Goal: Task Accomplishment & Management: Manage account settings

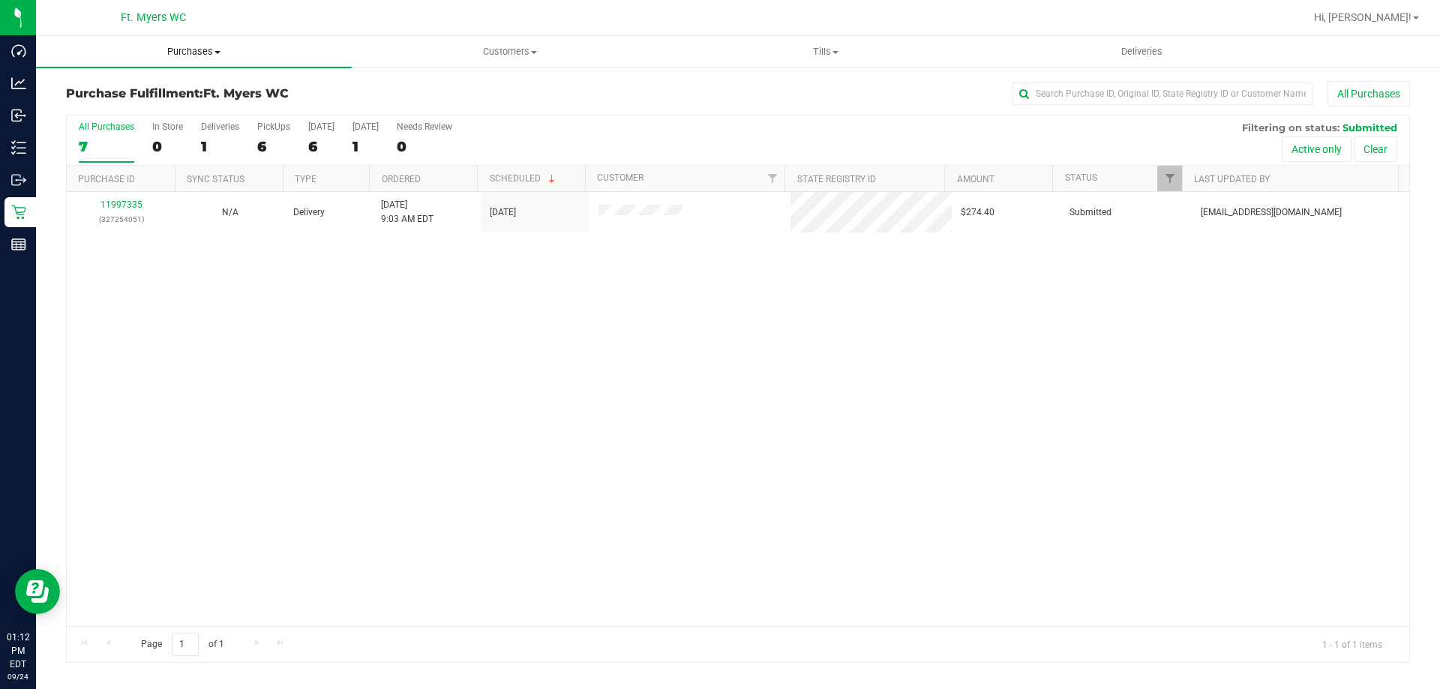
click at [247, 57] on span "Purchases" at bounding box center [194, 51] width 316 height 13
click at [233, 84] on li "Summary of purchases" at bounding box center [194, 91] width 316 height 18
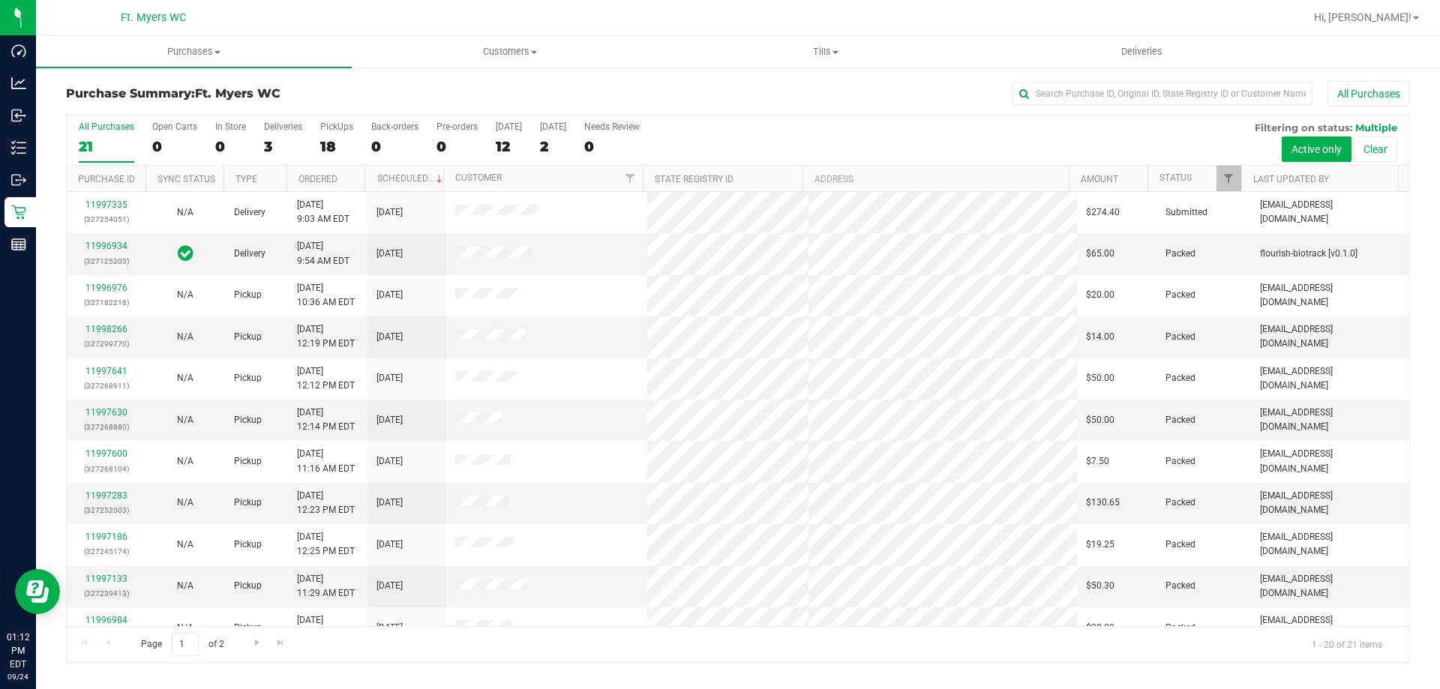
click at [323, 136] on label "PickUps 18" at bounding box center [336, 141] width 33 height 41
click at [0, 0] on input "PickUps 18" at bounding box center [0, 0] width 0 height 0
click at [277, 160] on label "Deliveries 3" at bounding box center [283, 141] width 38 height 41
click at [0, 0] on input "Deliveries 3" at bounding box center [0, 0] width 0 height 0
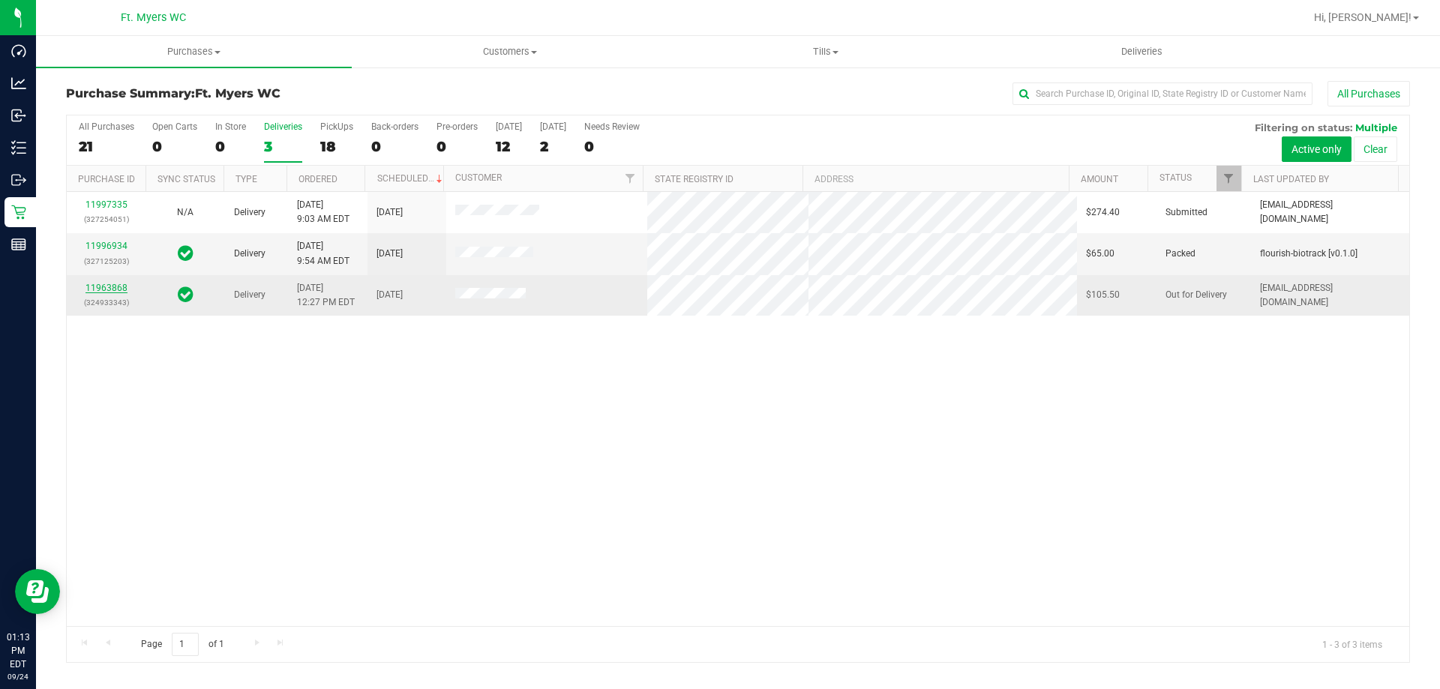
click at [106, 288] on link "11963868" at bounding box center [106, 288] width 42 height 10
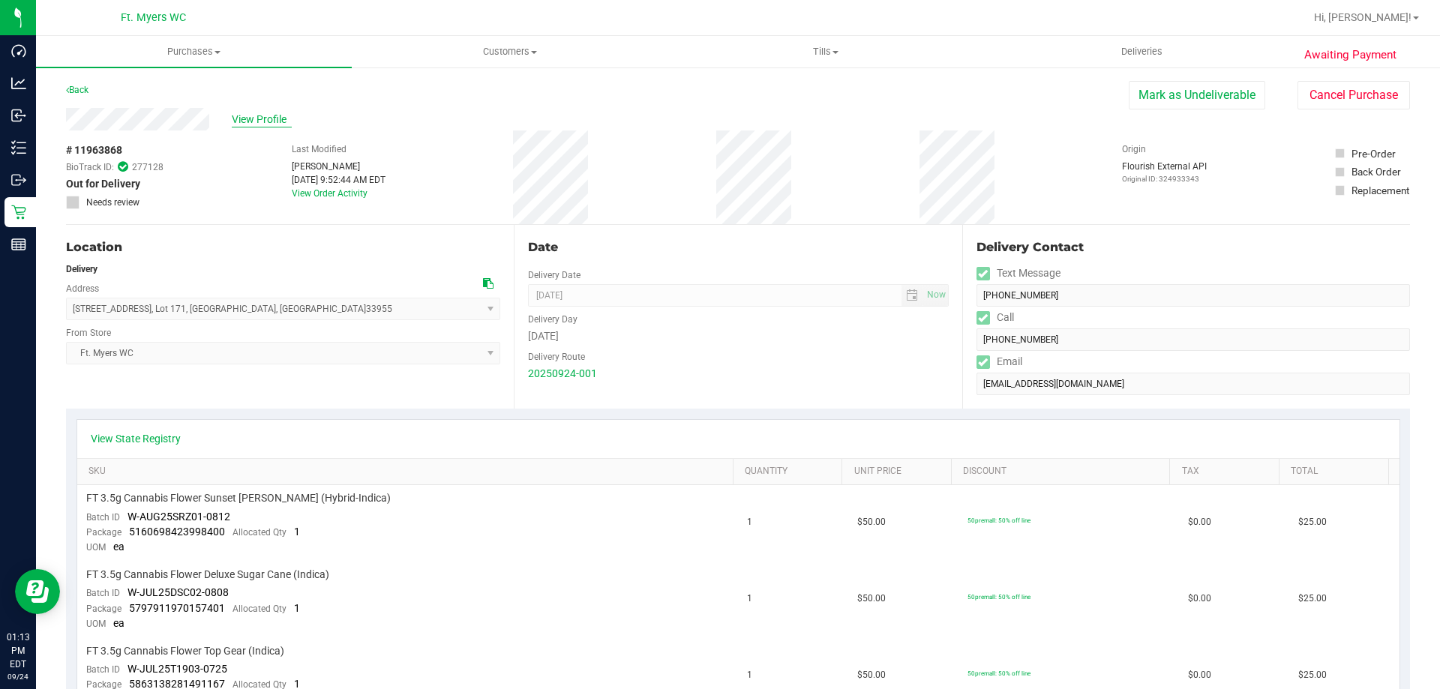
click at [252, 120] on span "View Profile" at bounding box center [262, 120] width 60 height 16
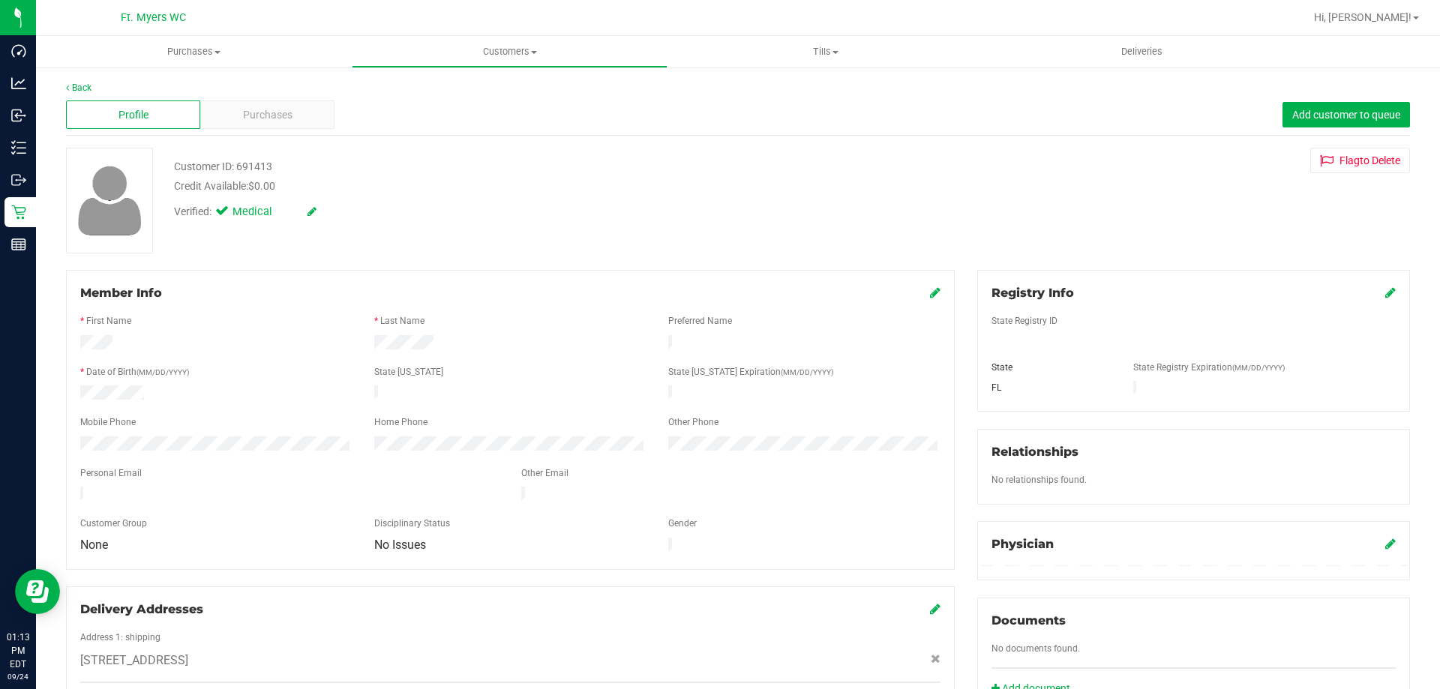
click at [262, 120] on span "Purchases" at bounding box center [267, 115] width 49 height 16
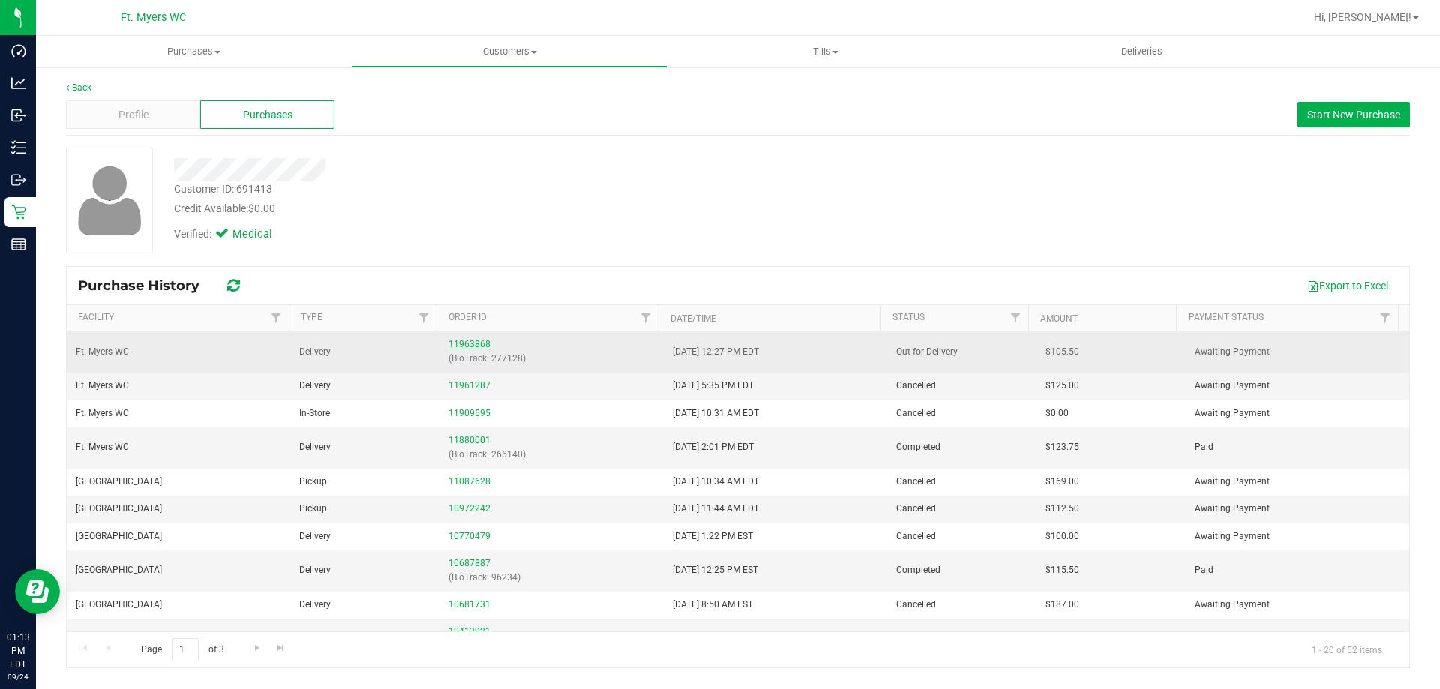
click at [482, 343] on link "11963868" at bounding box center [469, 344] width 42 height 10
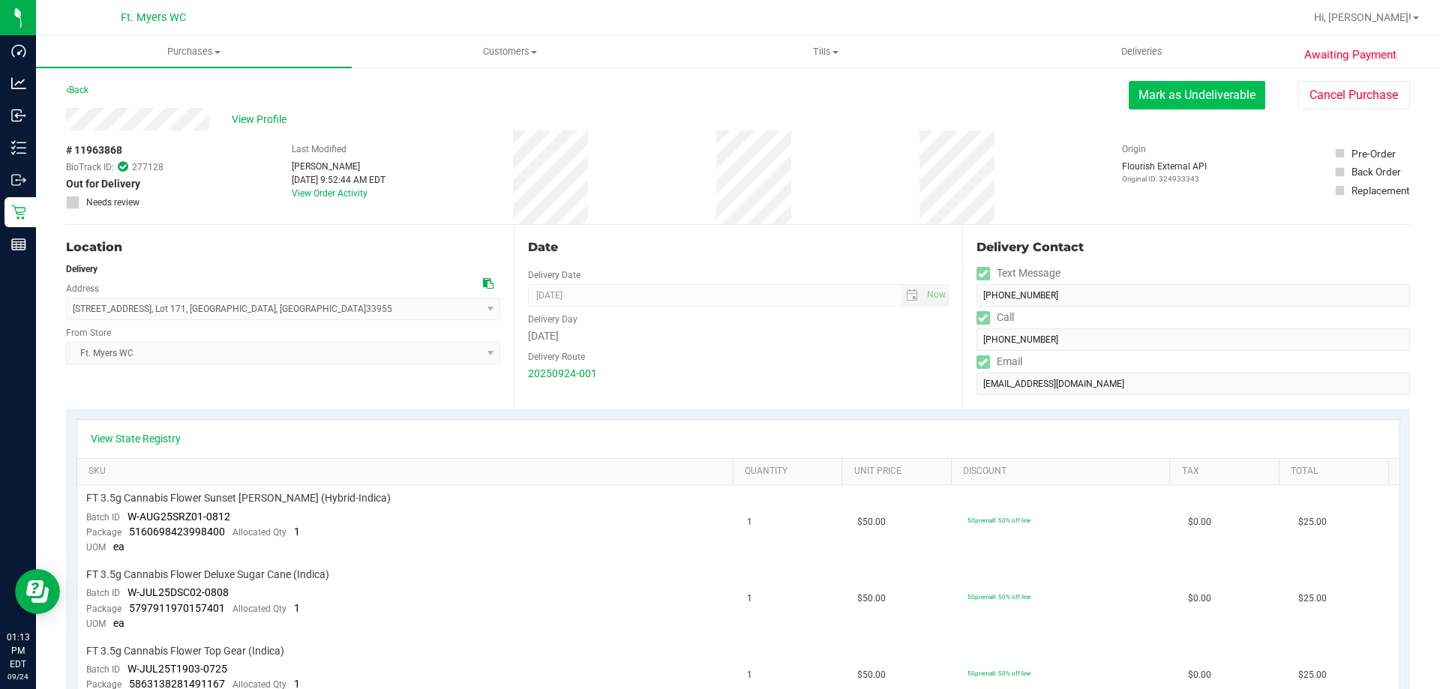
click at [1215, 104] on button "Mark as Undeliverable" at bounding box center [1196, 95] width 136 height 28
click at [1182, 109] on button "Mark as Packed" at bounding box center [1208, 95] width 112 height 28
click at [1182, 109] on button "Send Back to Created" at bounding box center [1198, 95] width 133 height 28
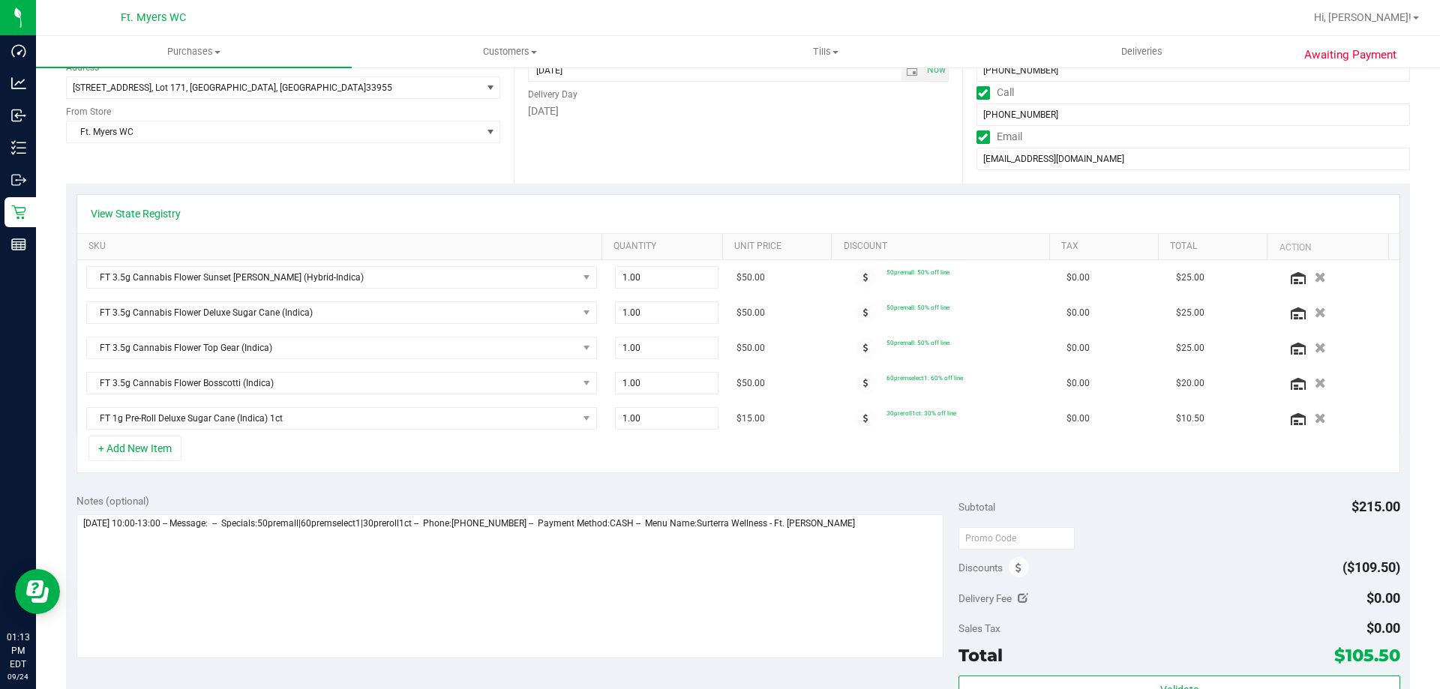
scroll to position [669, 0]
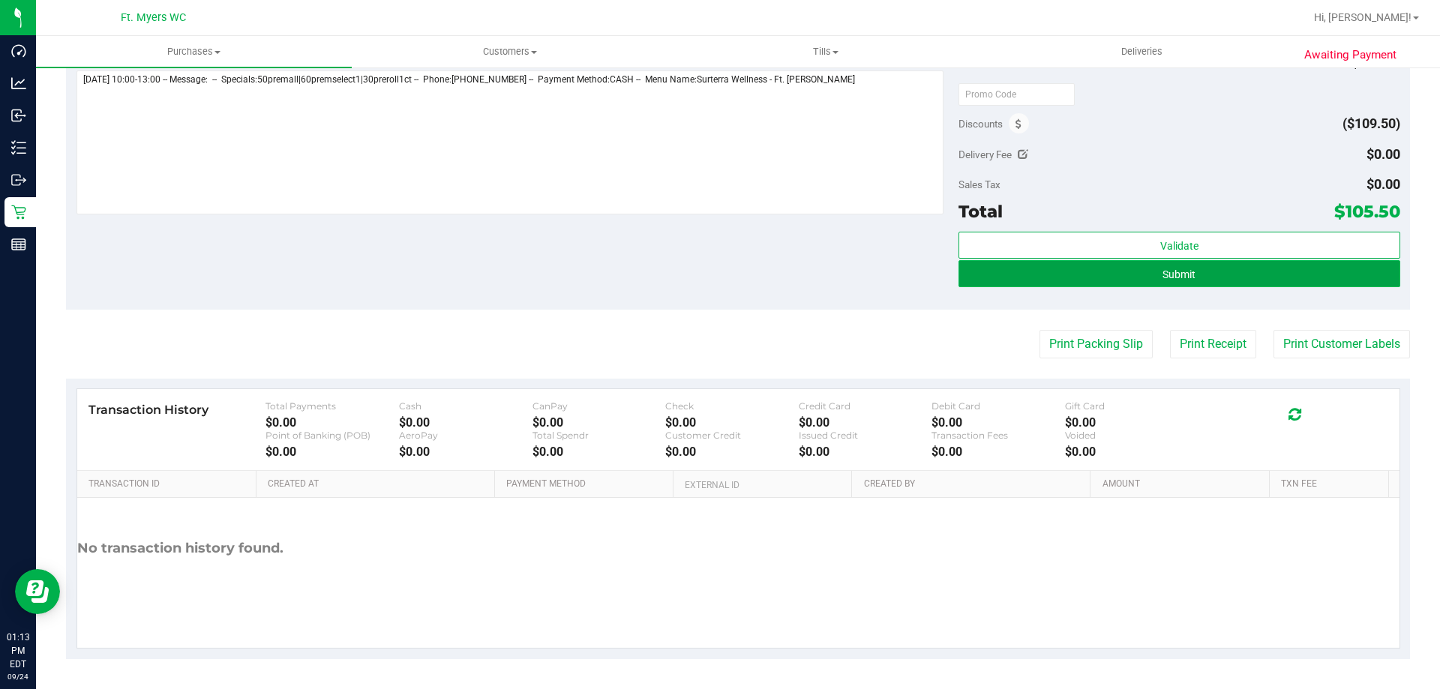
click at [1195, 261] on button "Submit" at bounding box center [1178, 273] width 441 height 27
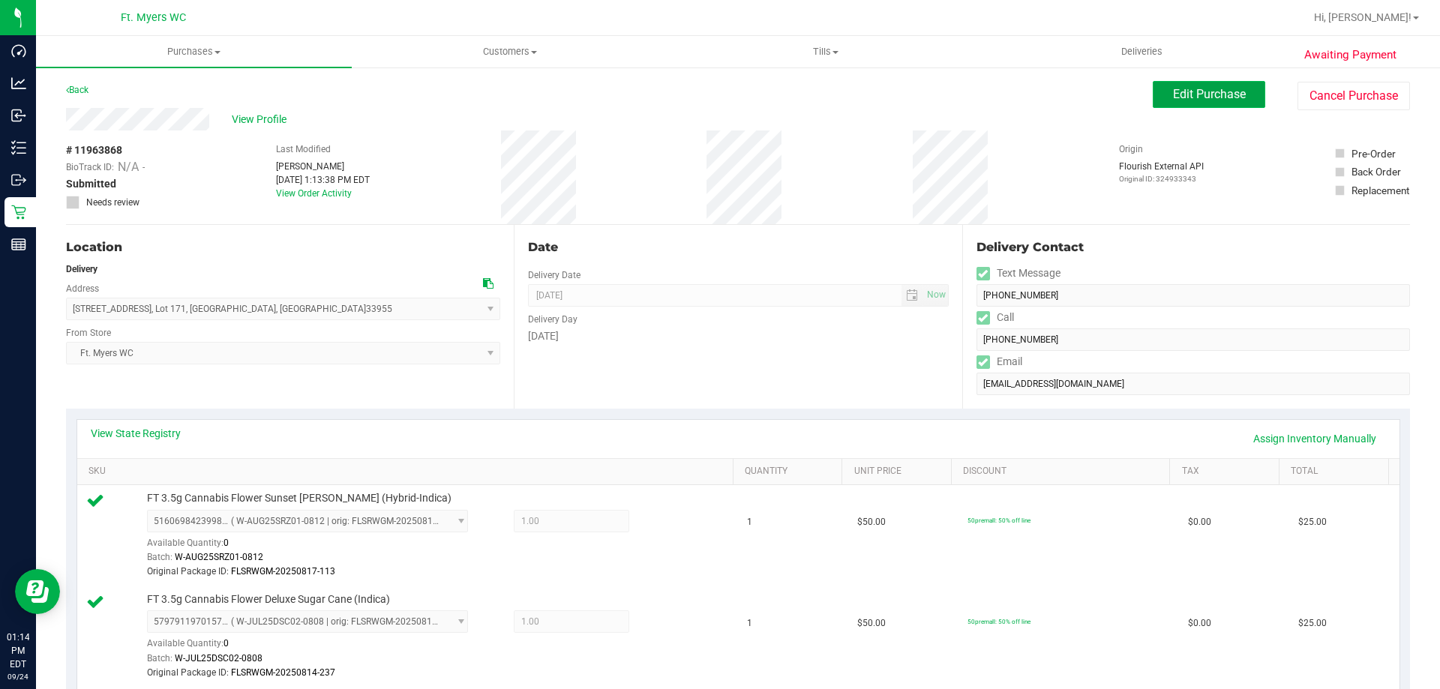
click at [1160, 88] on button "Edit Purchase" at bounding box center [1208, 94] width 112 height 27
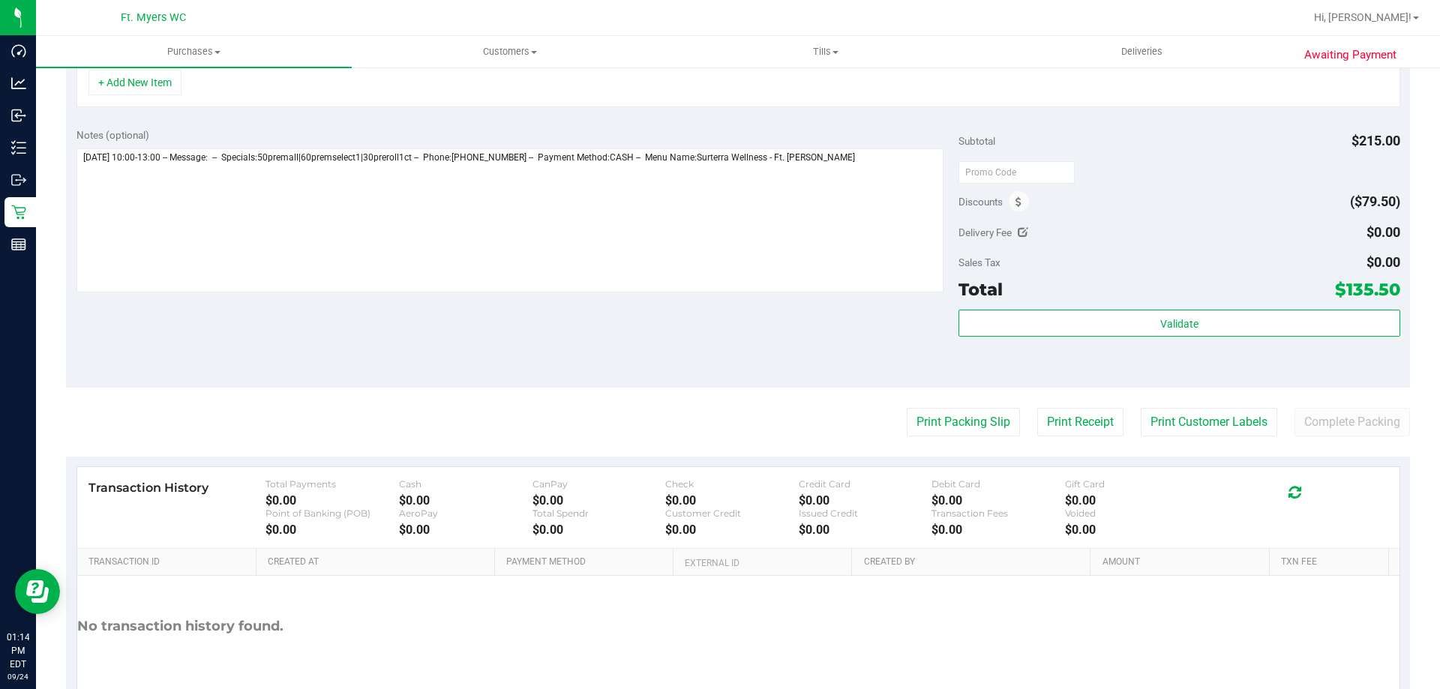
scroll to position [600, 0]
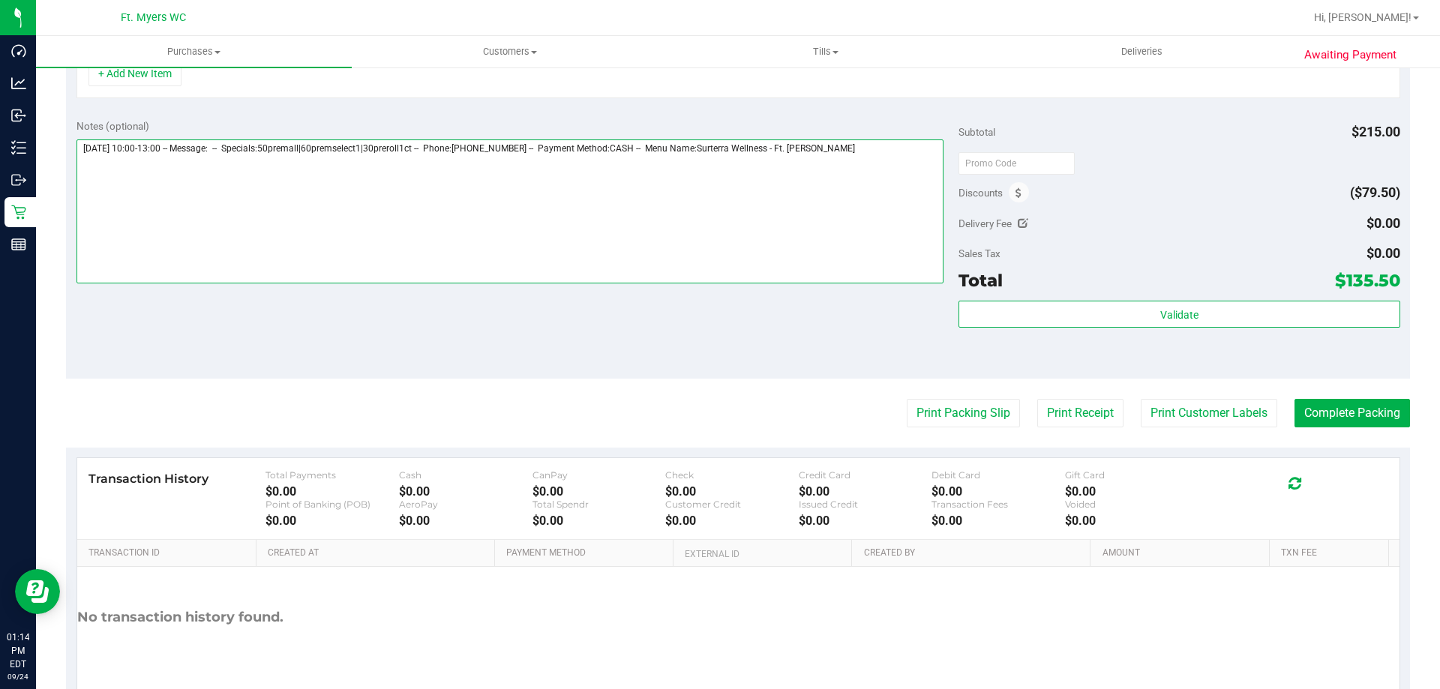
click at [922, 224] on textarea at bounding box center [509, 211] width 867 height 144
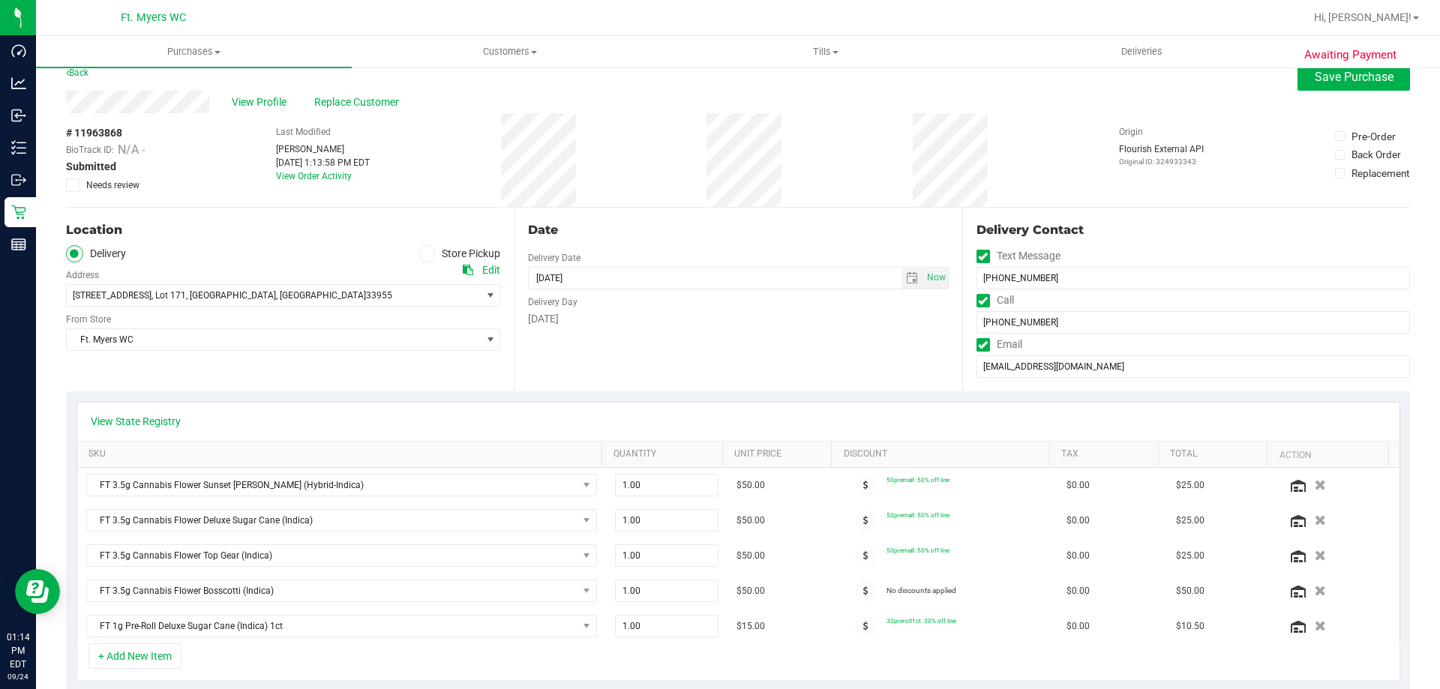
scroll to position [0, 0]
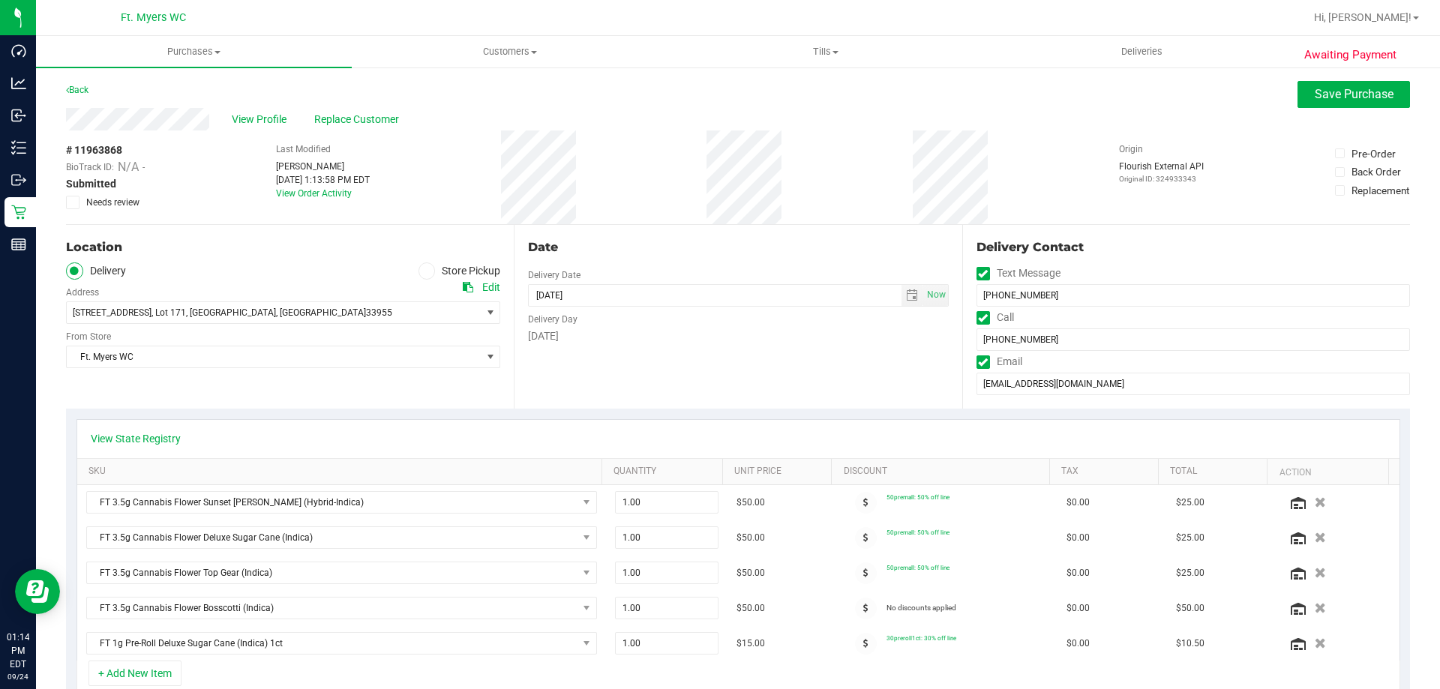
type textarea "Wednesday 09/24/2025 10:00-13:00 -- Message: -- Specials:50premall|60premselect…"
click at [124, 200] on span "Needs review" at bounding box center [112, 202] width 53 height 13
click at [0, 0] on input "Needs review" at bounding box center [0, 0] width 0 height 0
click at [1329, 109] on div "View Profile Replace Customer" at bounding box center [738, 119] width 1344 height 22
click at [1335, 100] on span "Save Purchase" at bounding box center [1353, 94] width 79 height 14
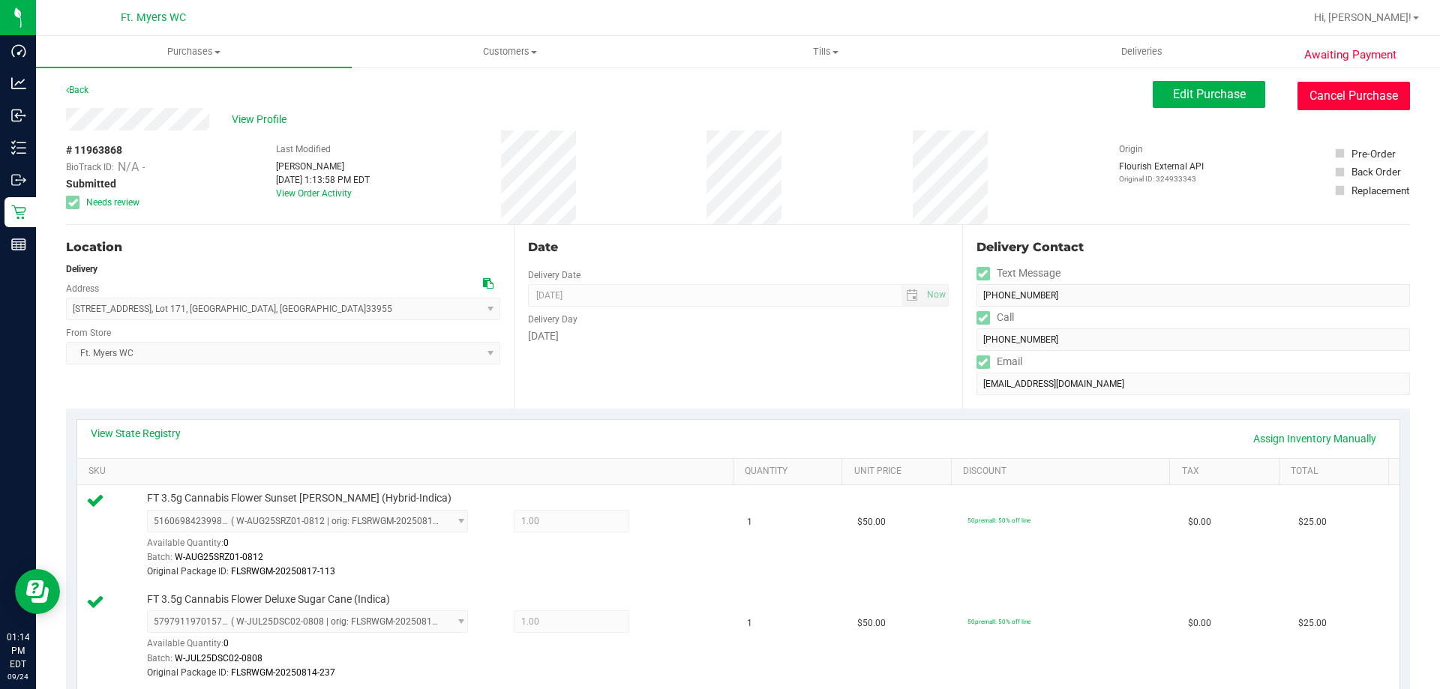
click at [1386, 106] on button "Cancel Purchase" at bounding box center [1353, 96] width 112 height 28
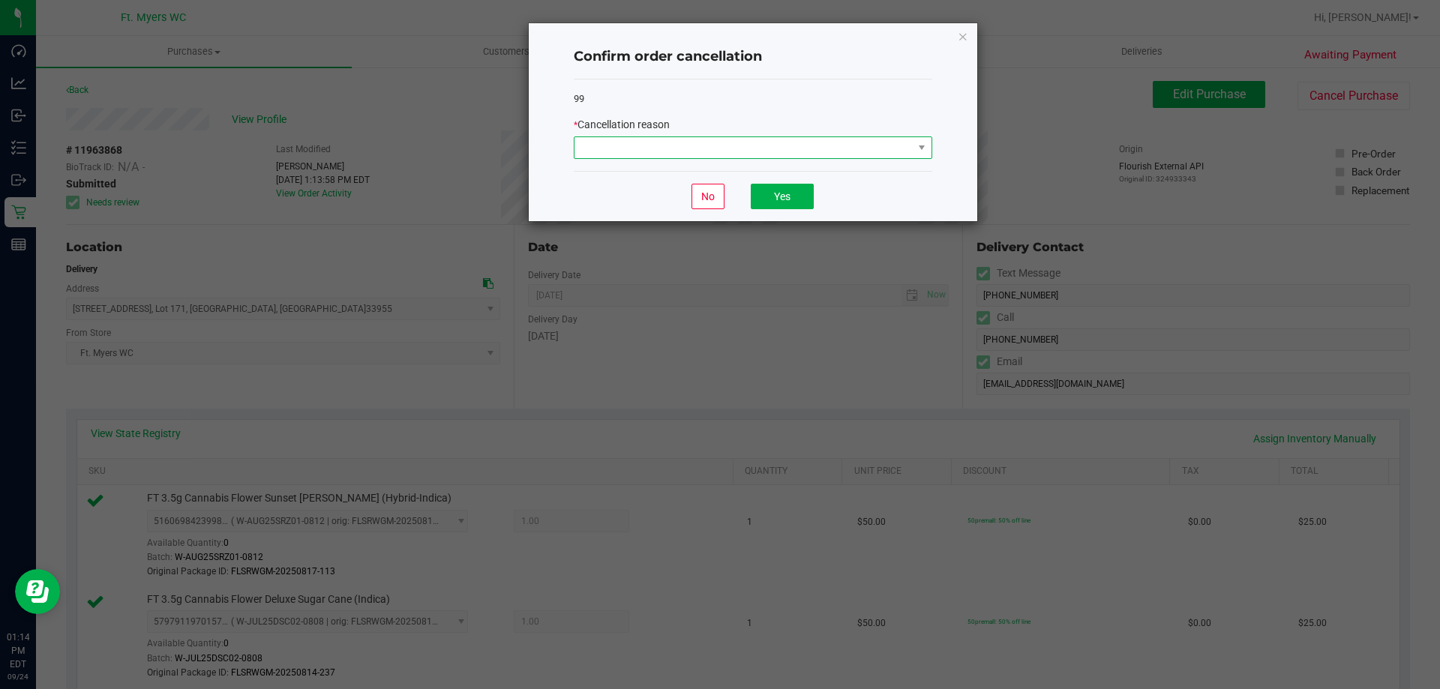
click at [610, 142] on span at bounding box center [743, 147] width 338 height 21
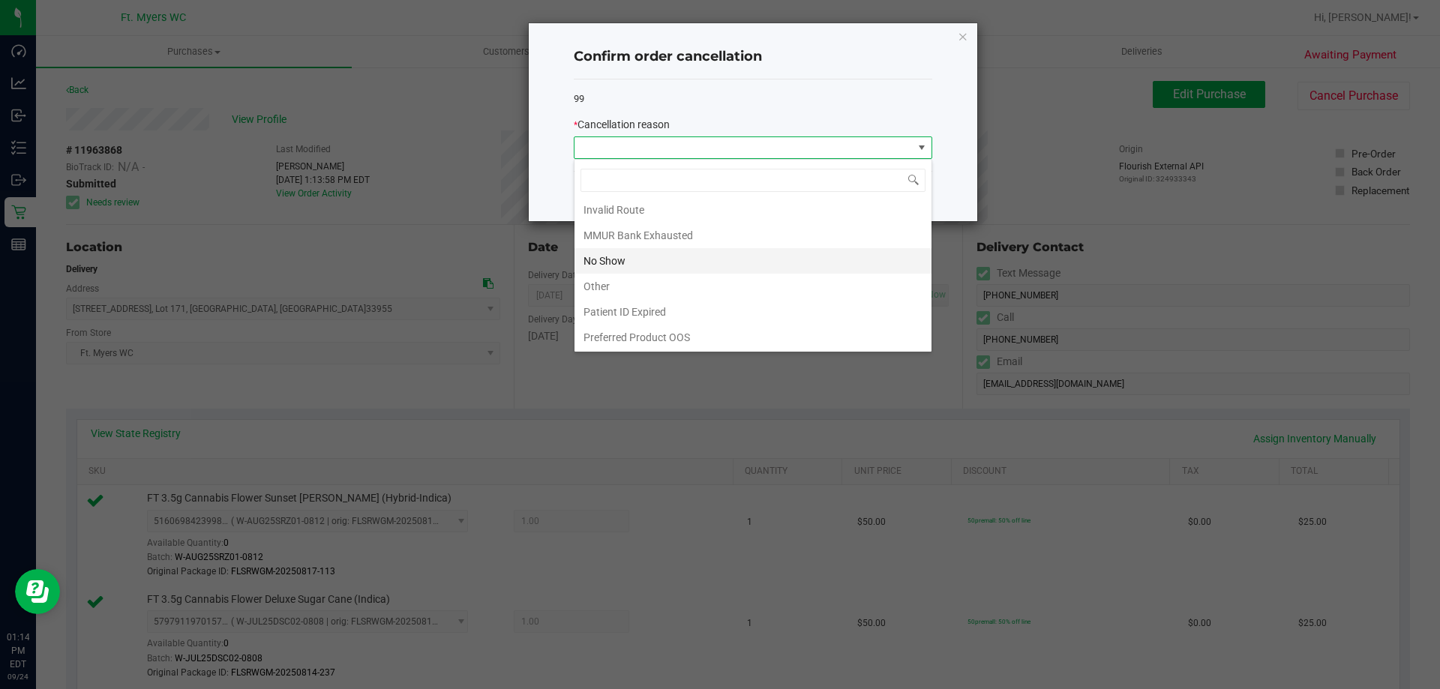
scroll to position [79, 0]
click at [712, 251] on li "No Show" at bounding box center [752, 259] width 357 height 25
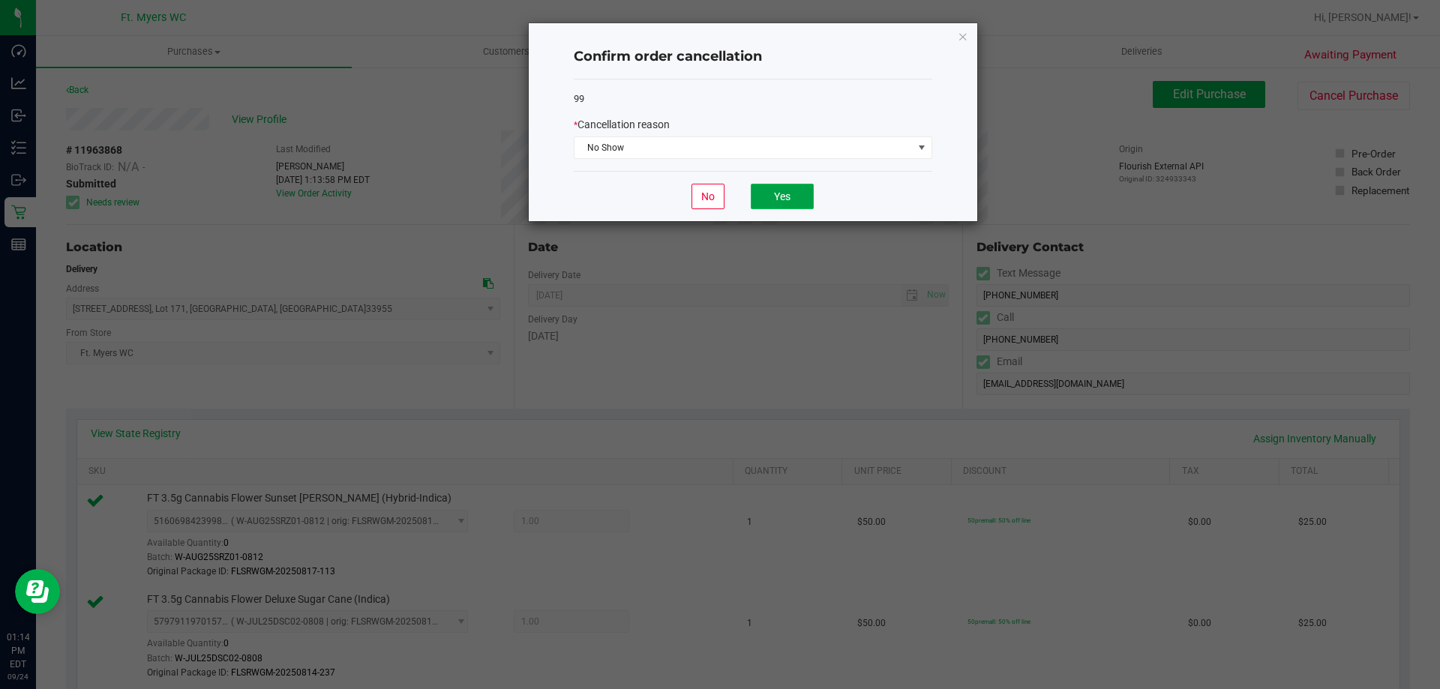
click at [774, 187] on button "Yes" at bounding box center [781, 196] width 63 height 25
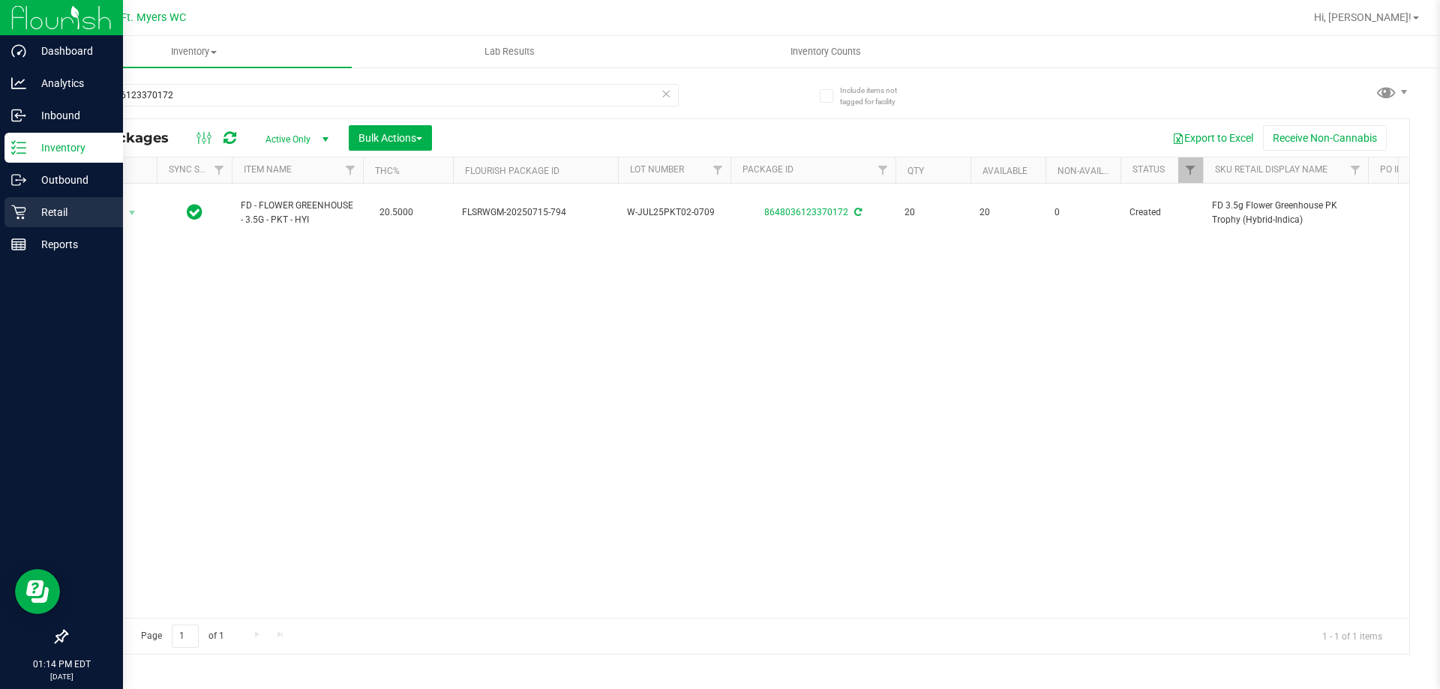
click at [11, 208] on icon at bounding box center [18, 212] width 15 height 15
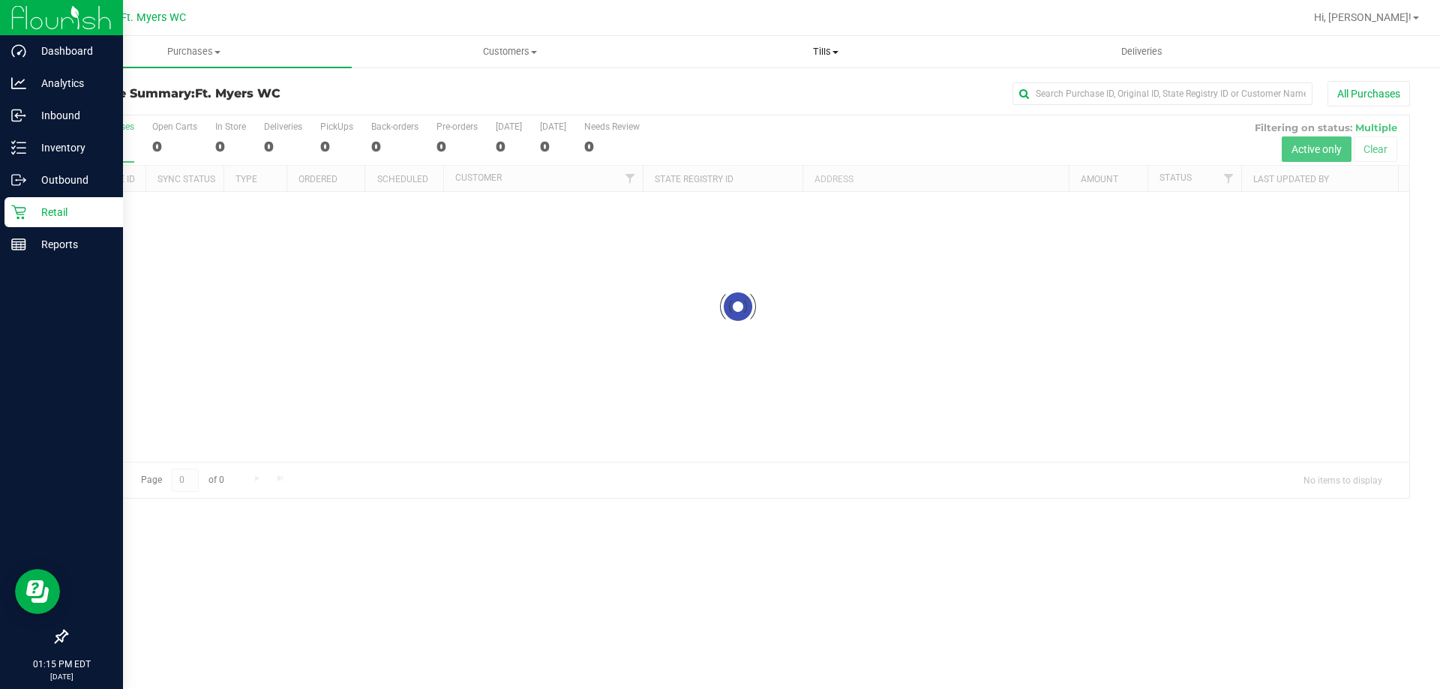
click at [818, 56] on span "Tills" at bounding box center [825, 51] width 314 height 13
click at [816, 97] on li "Manage tills" at bounding box center [825, 91] width 316 height 18
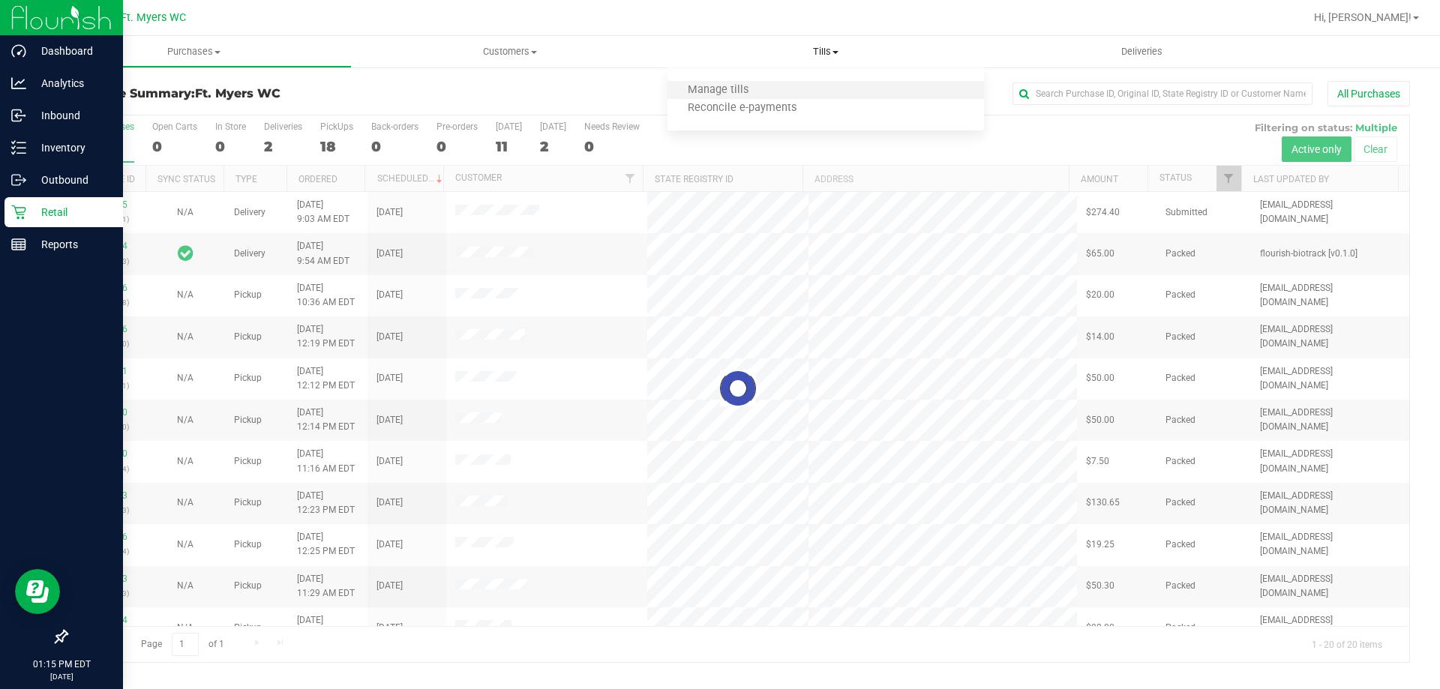
click at [899, 95] on li "Manage tills" at bounding box center [825, 91] width 316 height 18
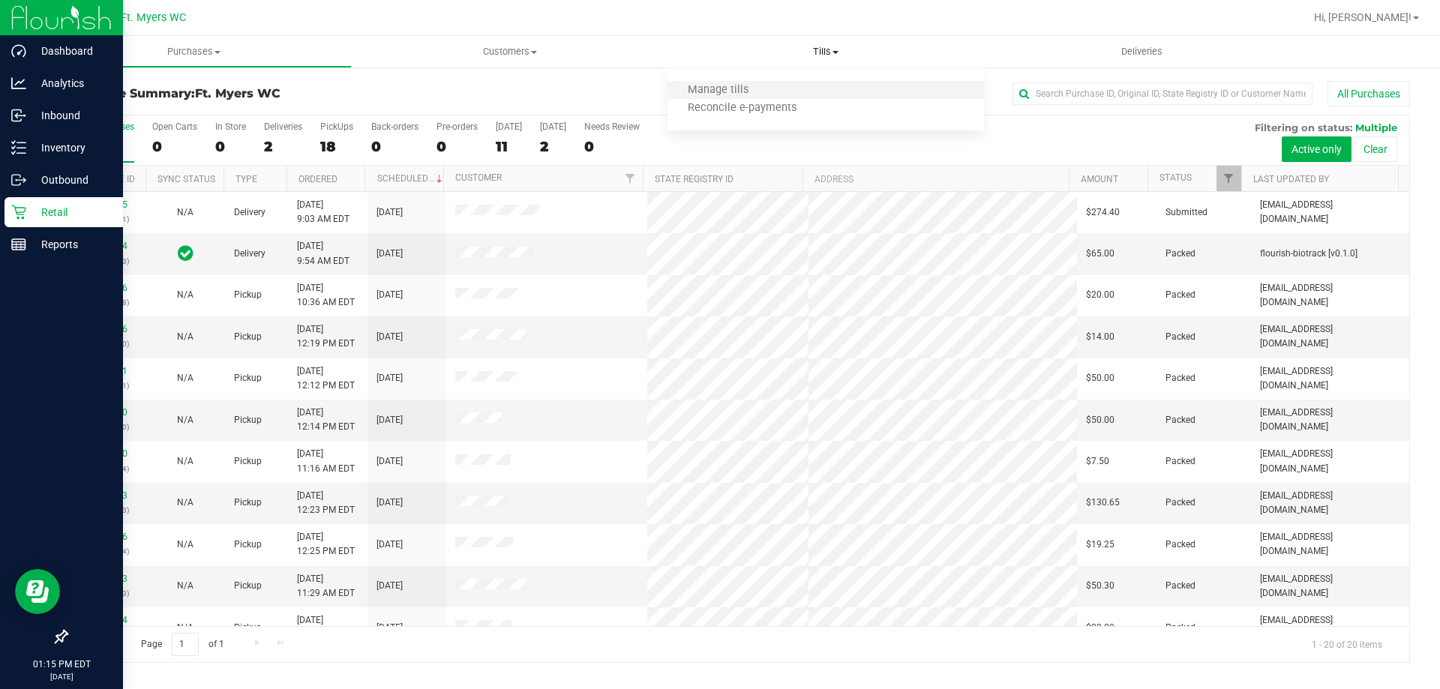
click at [910, 88] on li "Manage tills" at bounding box center [825, 91] width 316 height 18
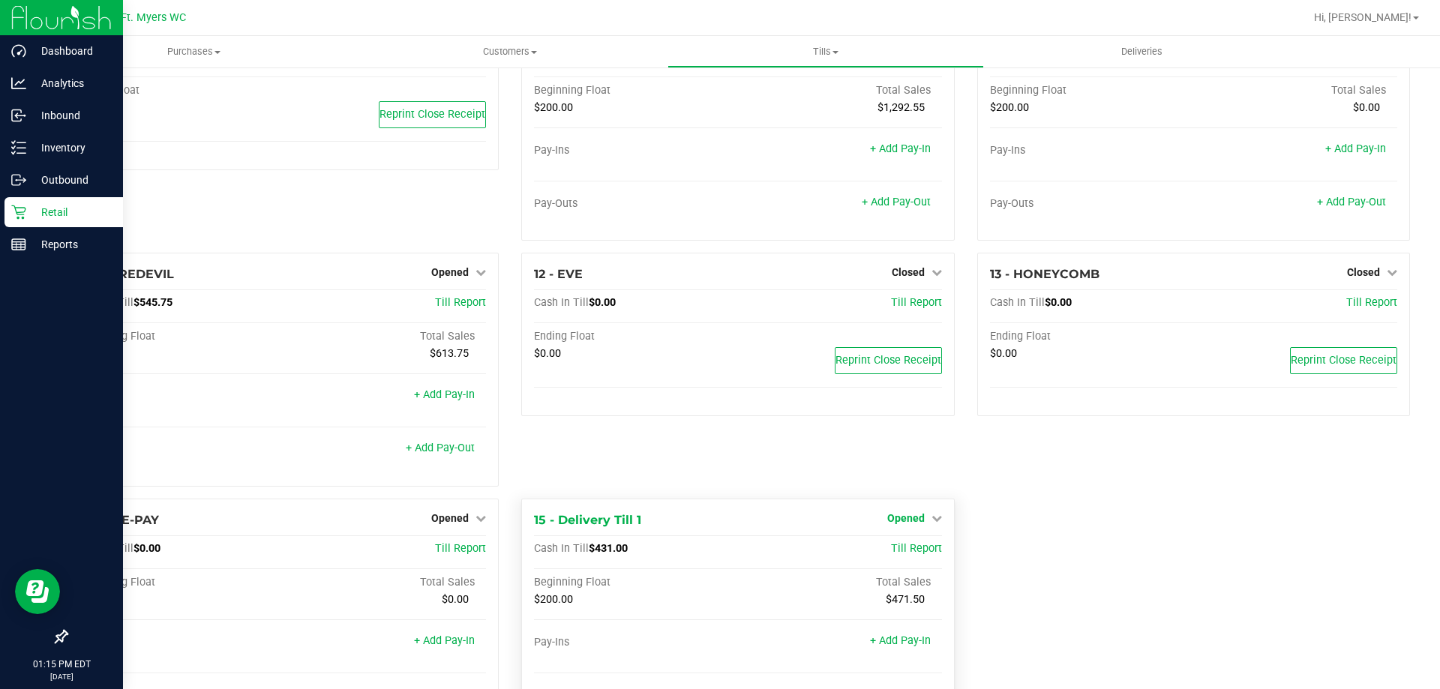
scroll to position [668, 0]
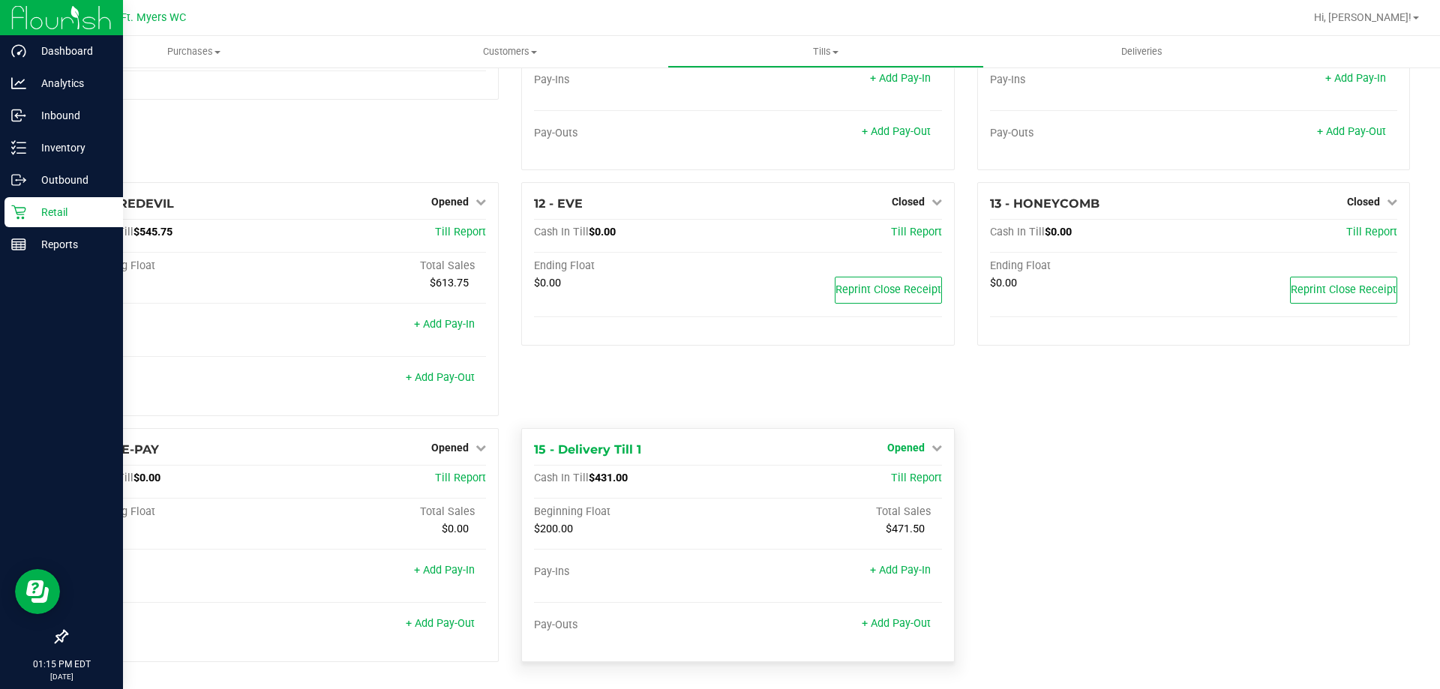
click at [889, 446] on span "Opened" at bounding box center [905, 448] width 37 height 12
click at [910, 479] on link "Close Till" at bounding box center [907, 478] width 40 height 12
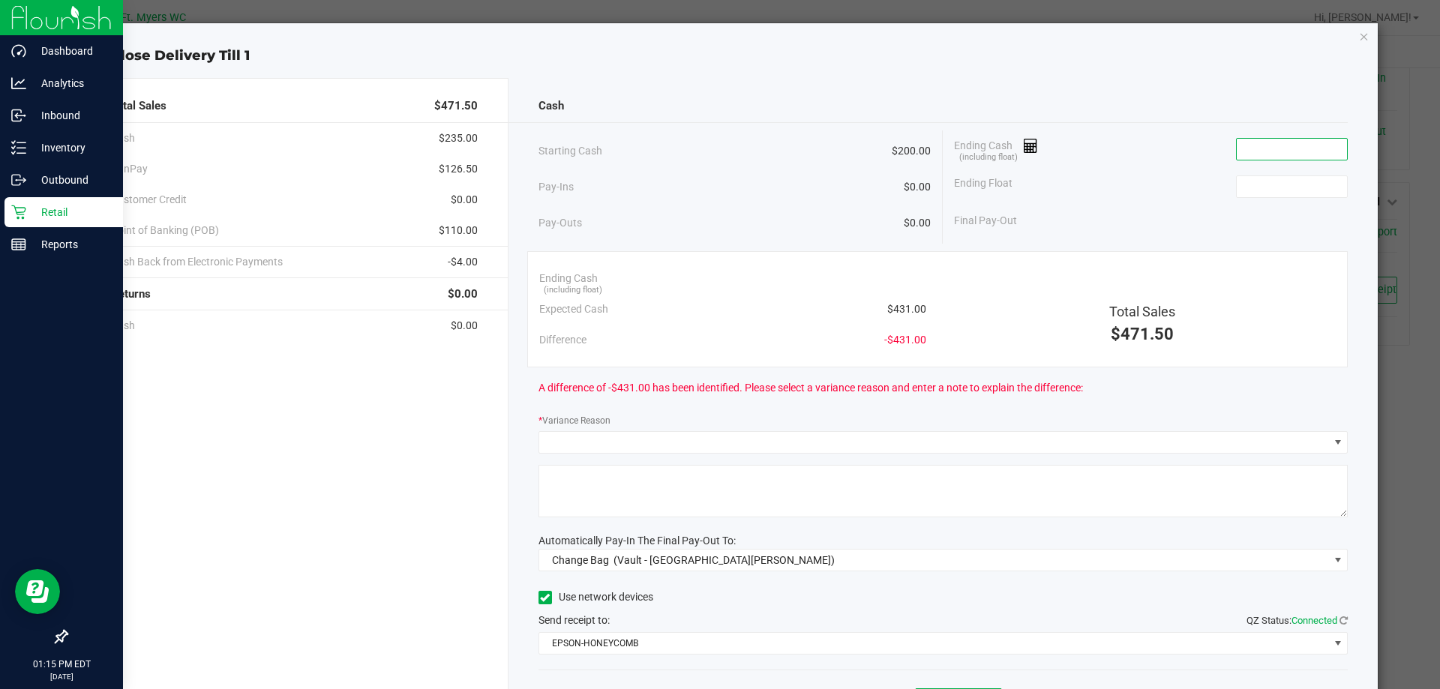
click at [1299, 145] on input at bounding box center [1291, 149] width 110 height 21
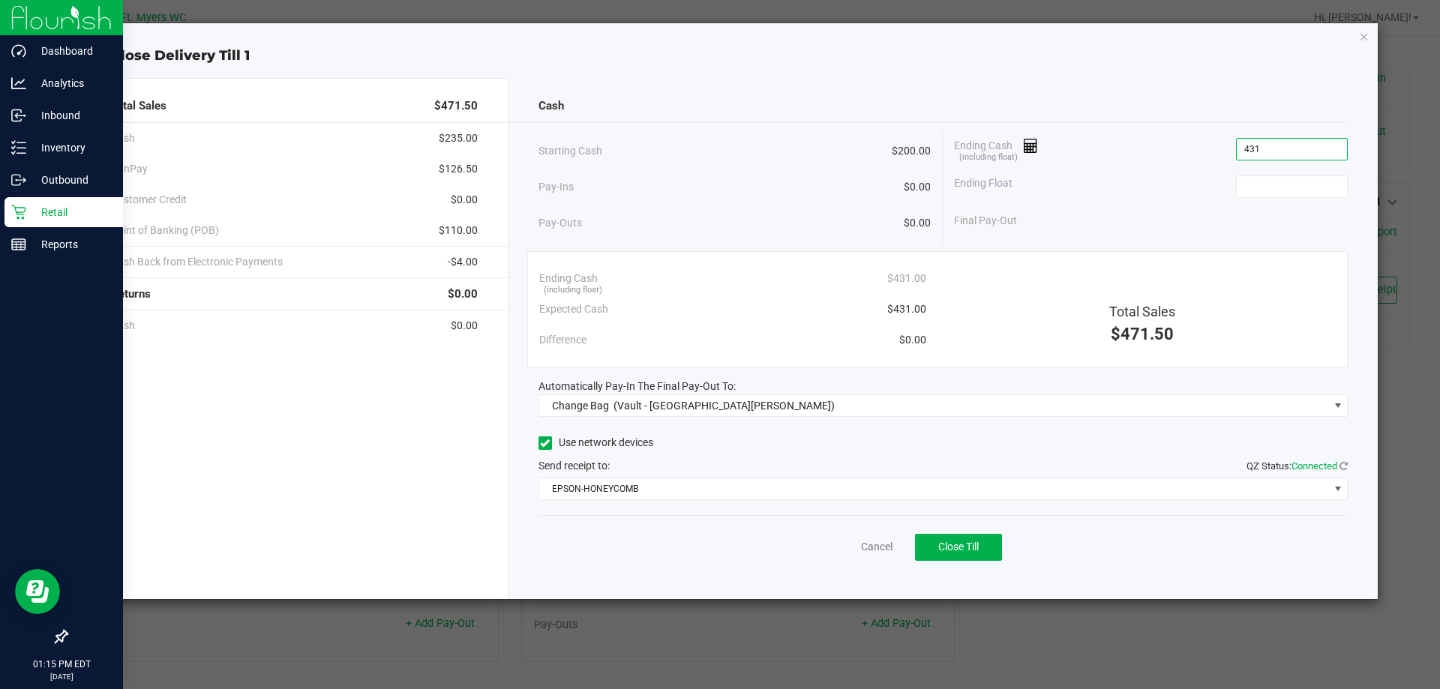
type input "$431.00"
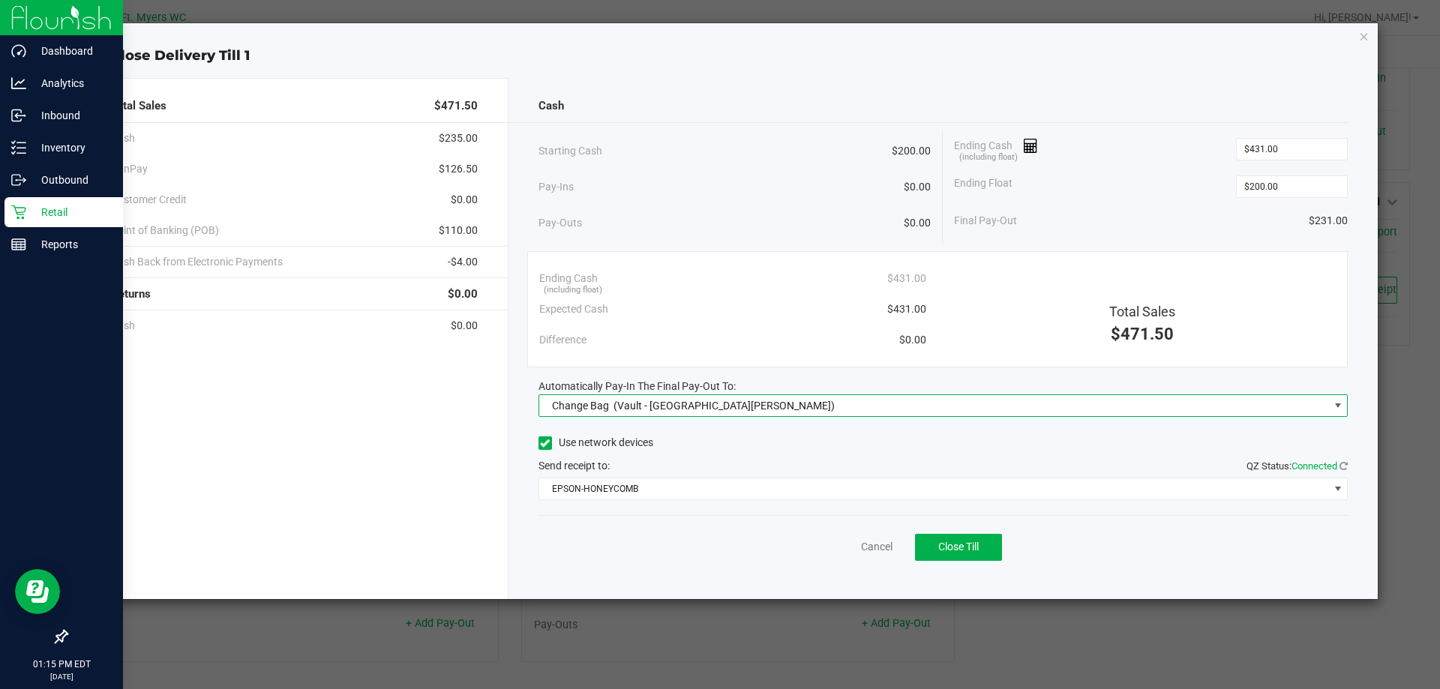
click at [1000, 412] on span "Change Bag (Vault - [GEOGRAPHIC_DATA][PERSON_NAME])" at bounding box center [933, 405] width 789 height 21
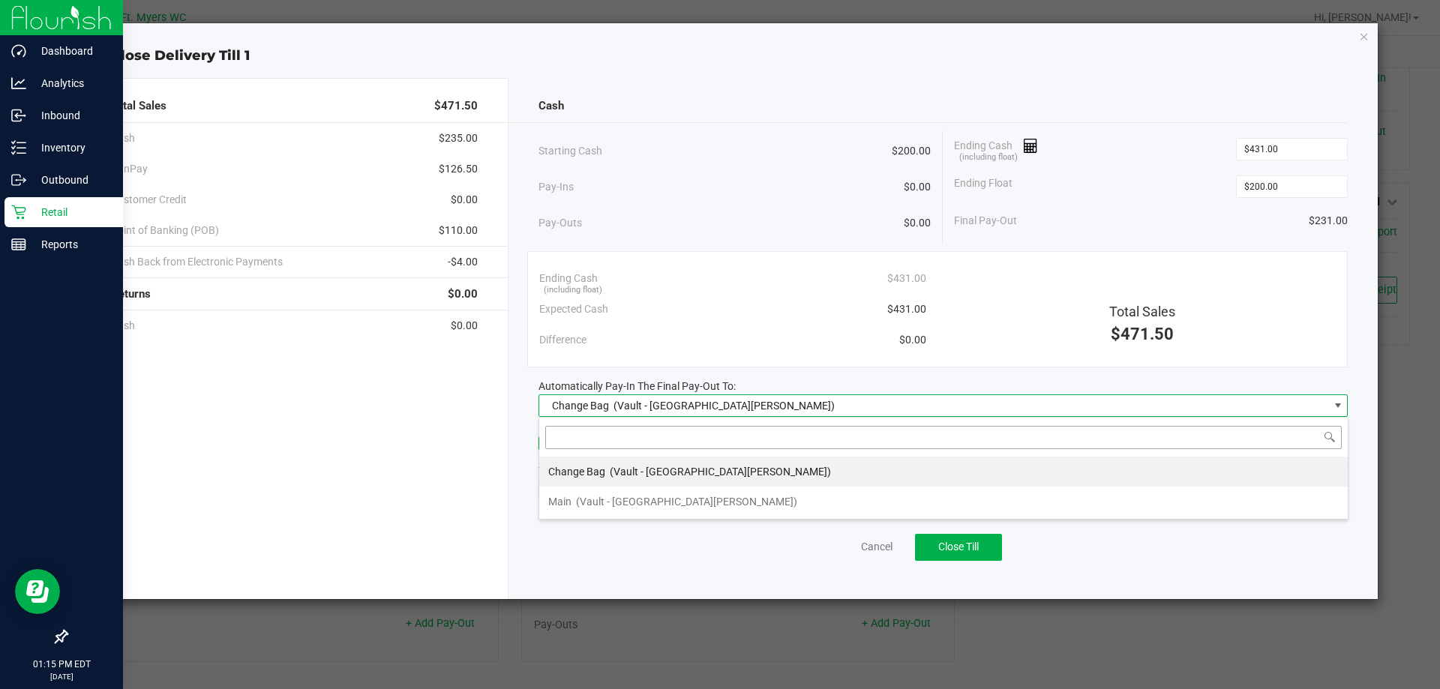
scroll to position [22, 809]
click at [800, 494] on li "Main (Vault - [GEOGRAPHIC_DATA][PERSON_NAME])" at bounding box center [943, 502] width 808 height 30
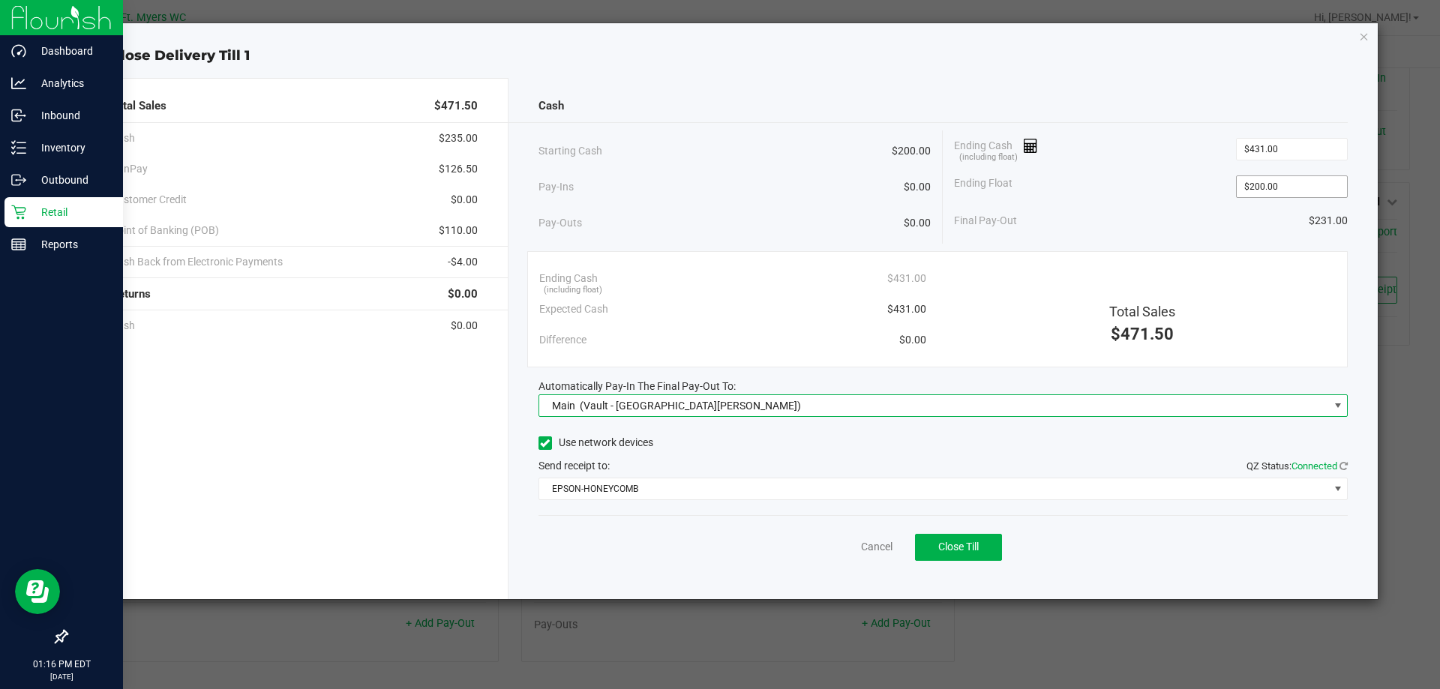
type input "200"
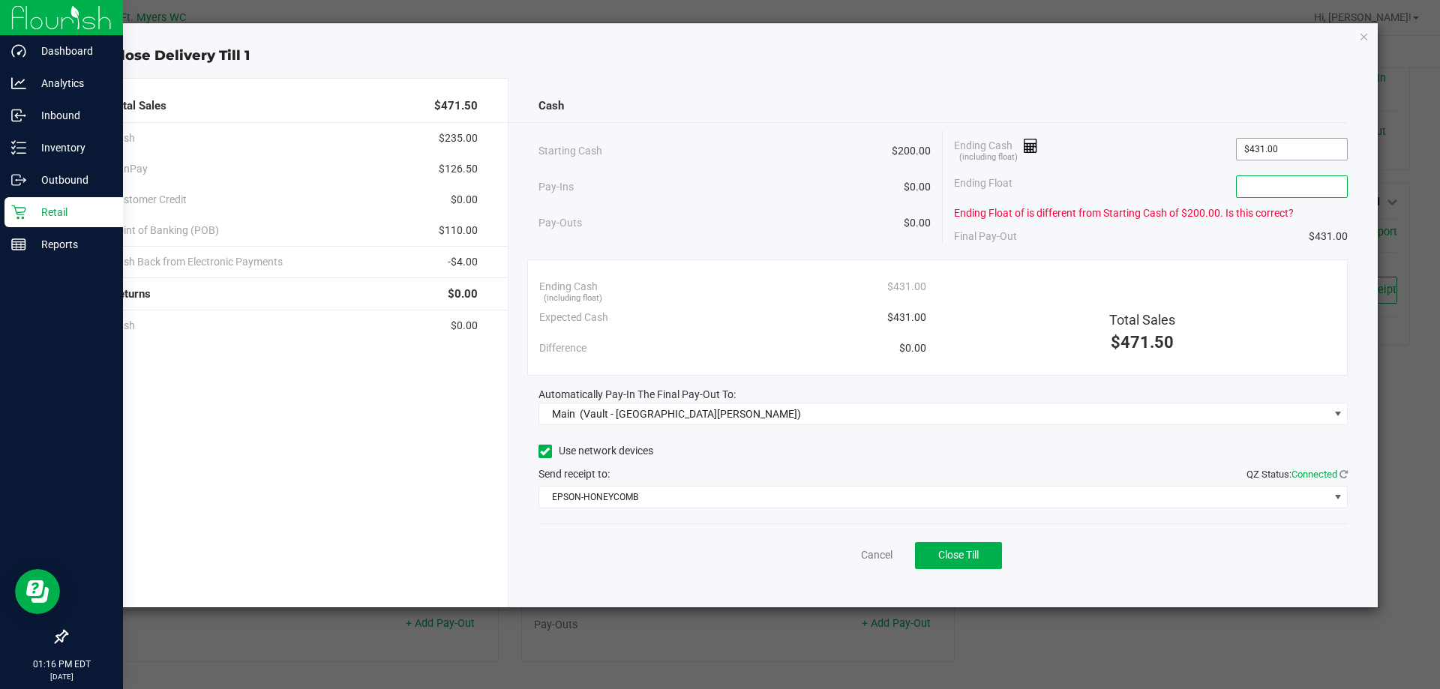
type input "431"
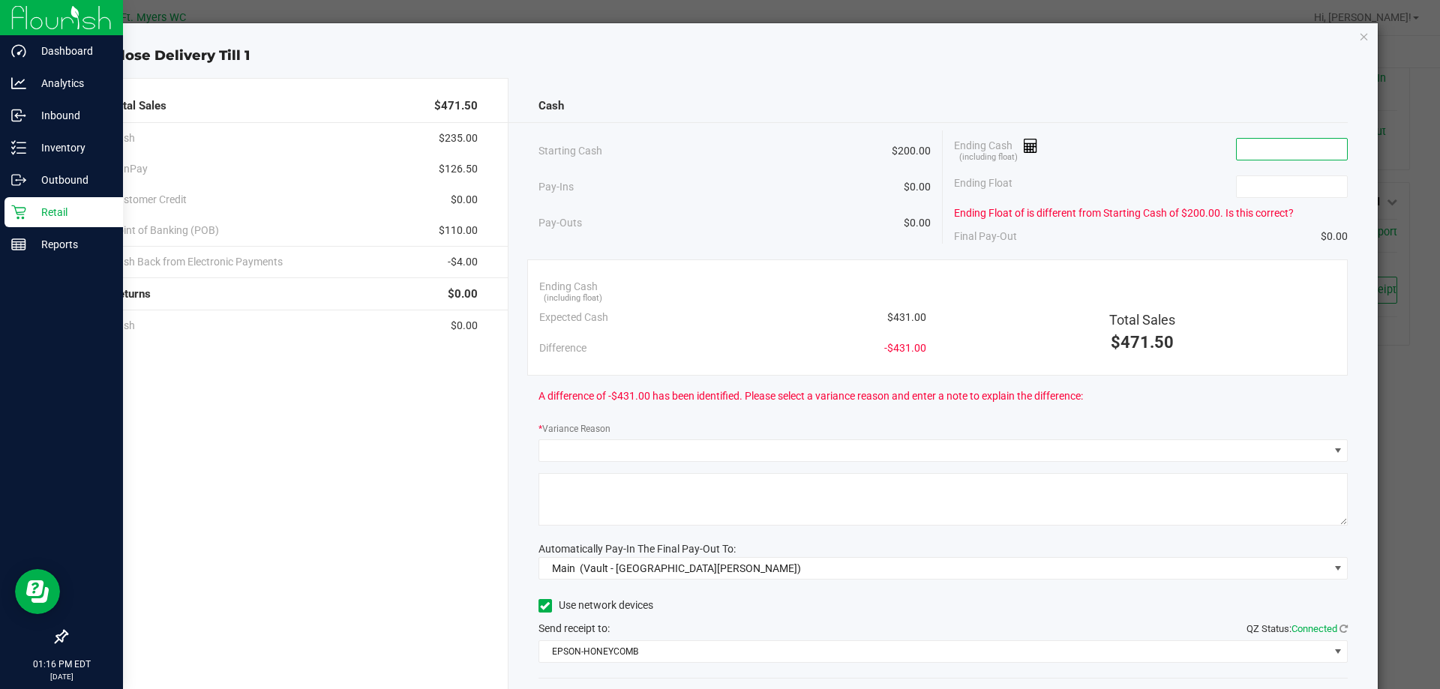
click at [1158, 89] on div "Cash Starting Cash $200.00 Pay-Ins $0.00 Pay-Outs $0.00 Ending Cash (including …" at bounding box center [943, 420] width 870 height 684
click at [1359, 31] on icon "button" at bounding box center [1364, 36] width 10 height 18
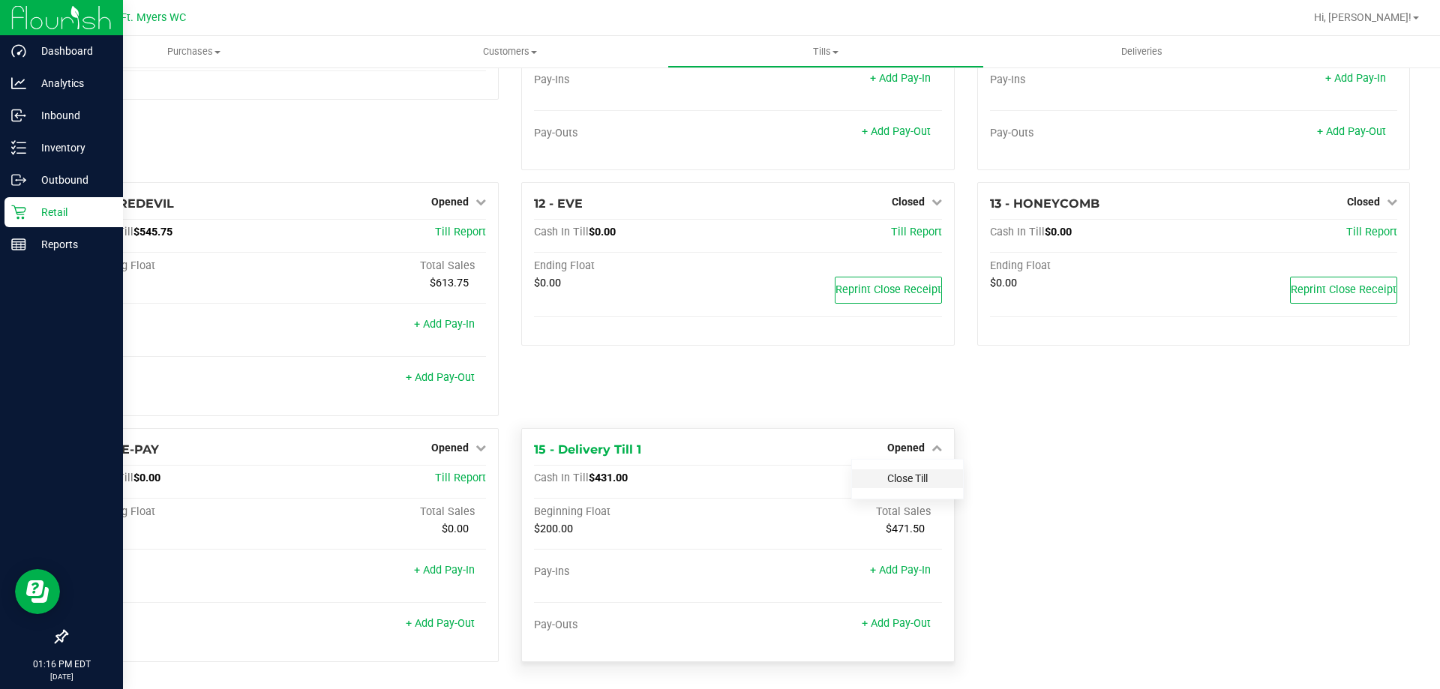
click at [903, 480] on link "Close Till" at bounding box center [907, 478] width 40 height 12
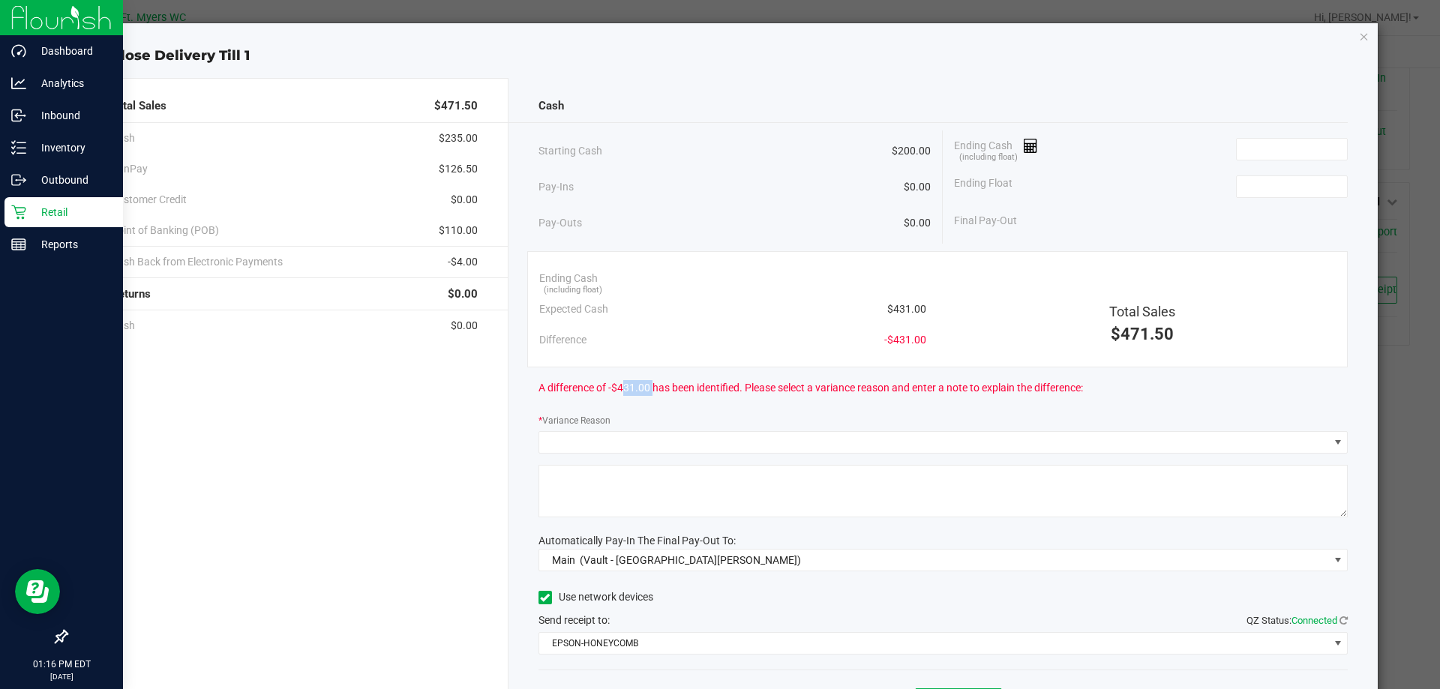
drag, startPoint x: 615, startPoint y: 388, endPoint x: 646, endPoint y: 388, distance: 31.5
click at [646, 388] on span "A difference of -$431.00 has been identified. Please select a variance reason a…" at bounding box center [810, 388] width 544 height 16
click at [1281, 157] on input at bounding box center [1291, 149] width 110 height 21
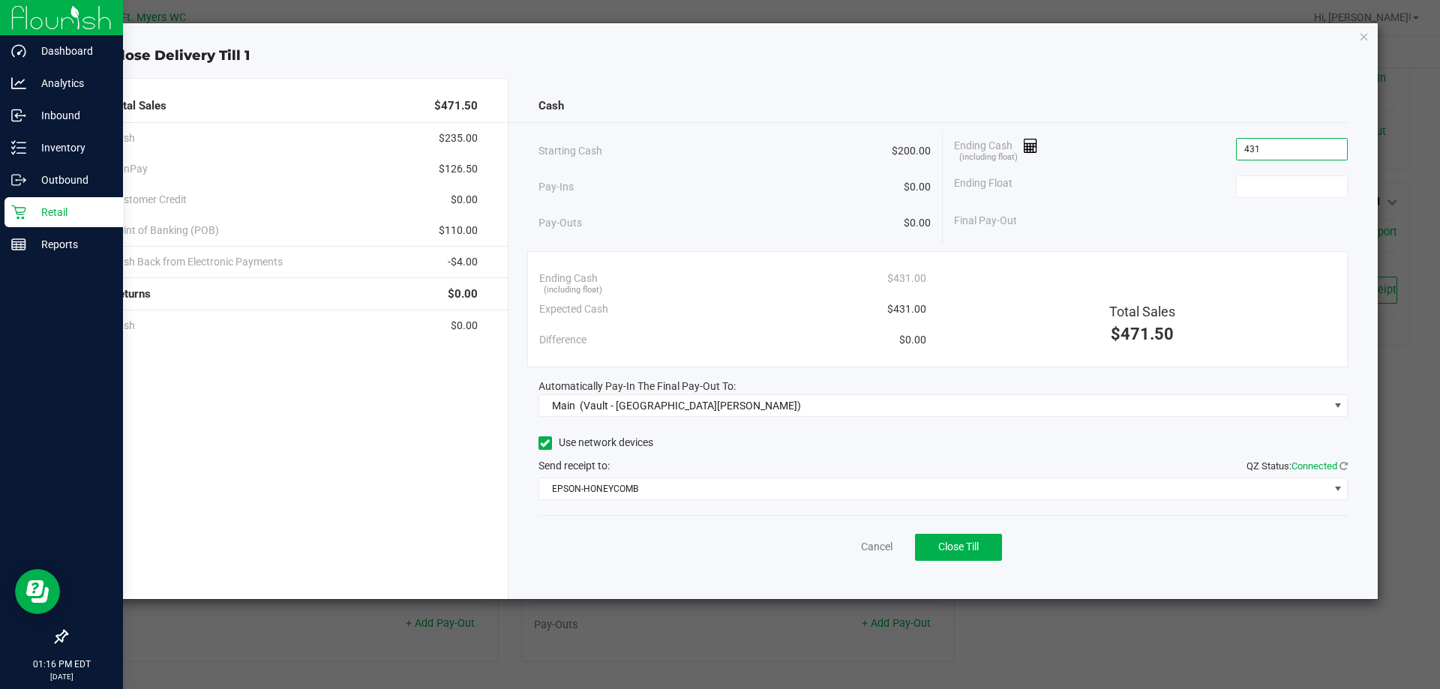
type input "$431.00"
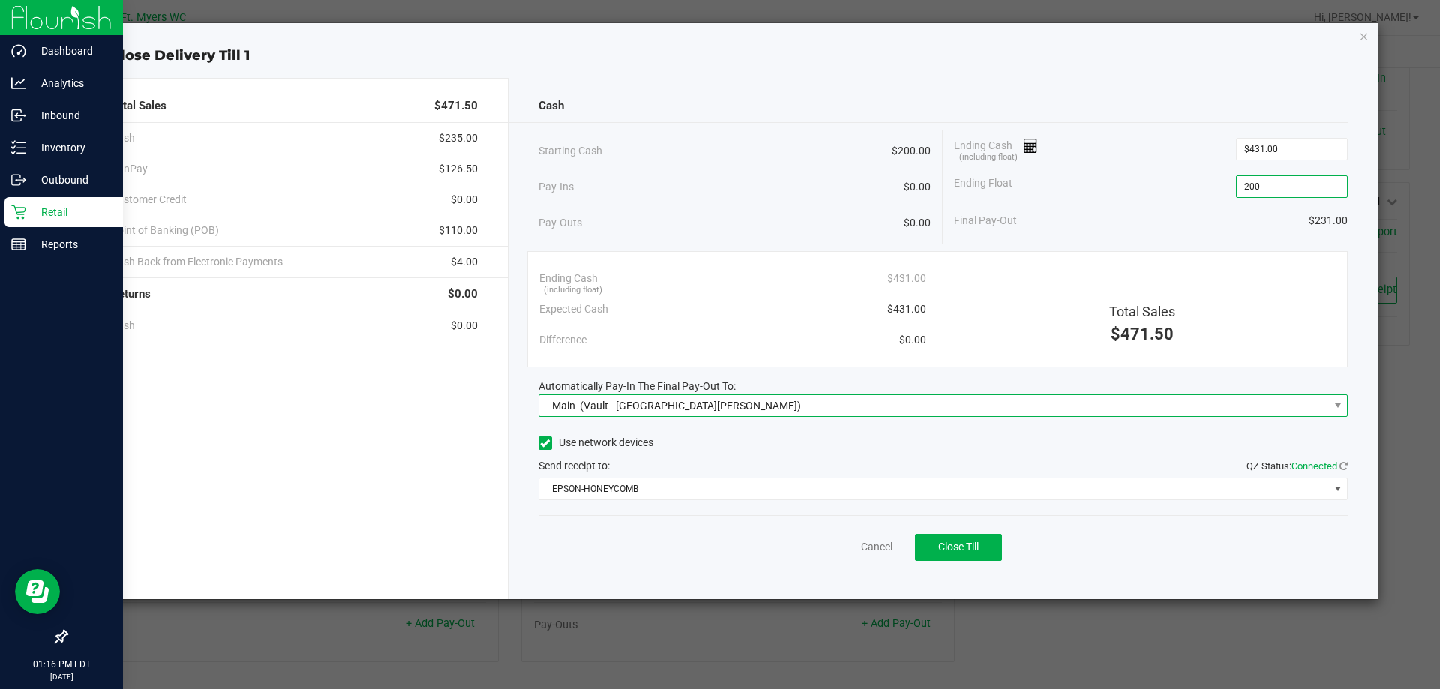
type input "$200.00"
click at [683, 415] on span "Main (Vault - [GEOGRAPHIC_DATA][PERSON_NAME])" at bounding box center [933, 405] width 789 height 21
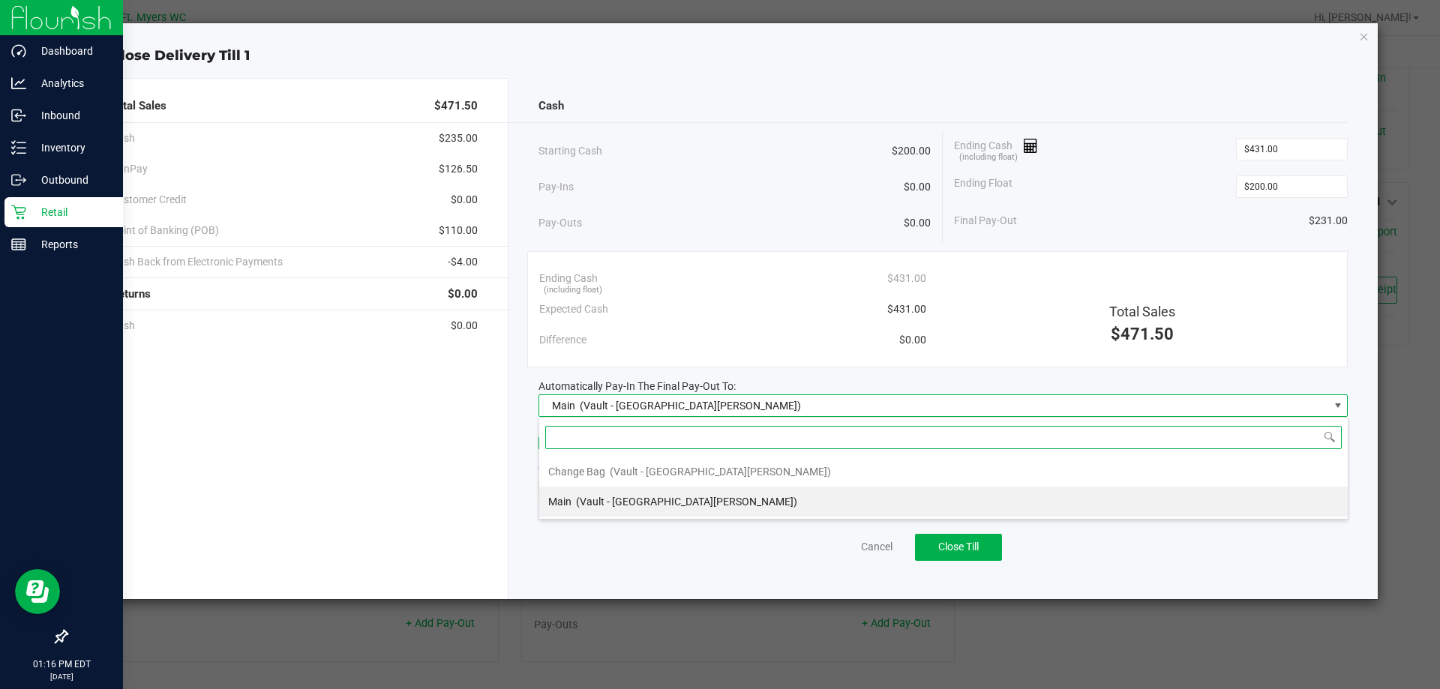
click at [688, 500] on li "Main (Vault - [GEOGRAPHIC_DATA][PERSON_NAME])" at bounding box center [943, 502] width 808 height 30
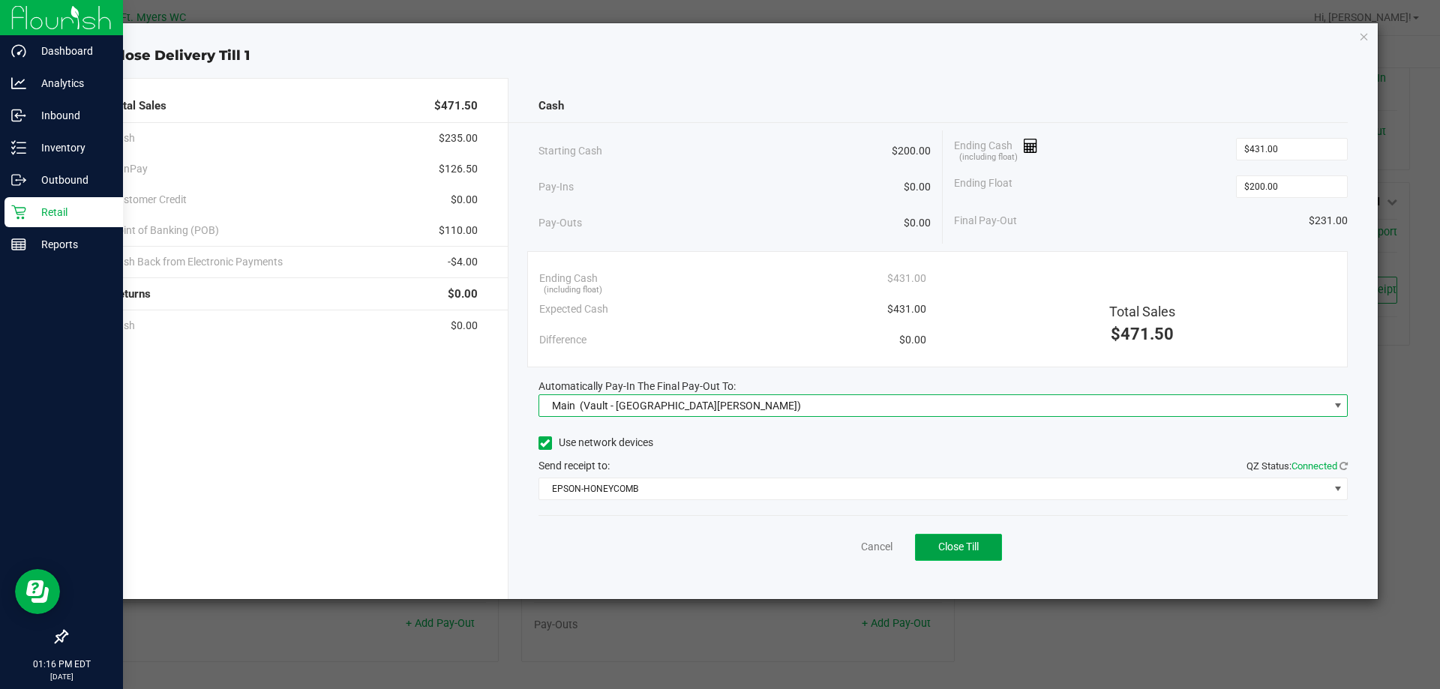
click at [972, 551] on span "Close Till" at bounding box center [958, 547] width 40 height 12
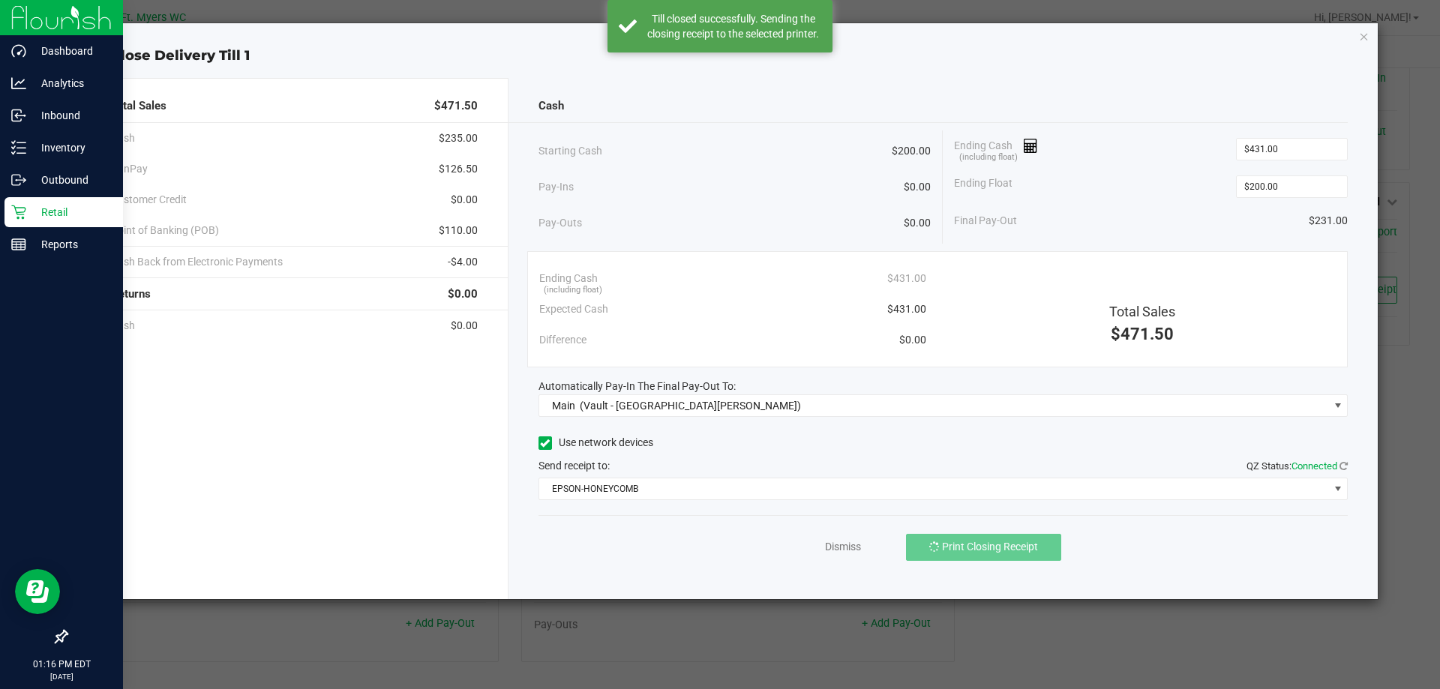
click at [1, 486] on ngb-modal-window "Close Delivery Till 1 Total Sales $471.50 Cash $235.00 CanPay $126.50 Customer …" at bounding box center [725, 344] width 1451 height 689
click at [1, 501] on ngb-modal-window "Close Delivery Till 1 Total Sales $471.50 Cash $235.00 CanPay $126.50 Customer …" at bounding box center [725, 344] width 1451 height 689
click at [1, 502] on ngb-modal-window "Close Delivery Till 1 Total Sales $471.50 Cash $235.00 CanPay $126.50 Customer …" at bounding box center [725, 344] width 1451 height 689
click at [1043, 546] on button "Reprint Closing Receipt" at bounding box center [983, 547] width 154 height 27
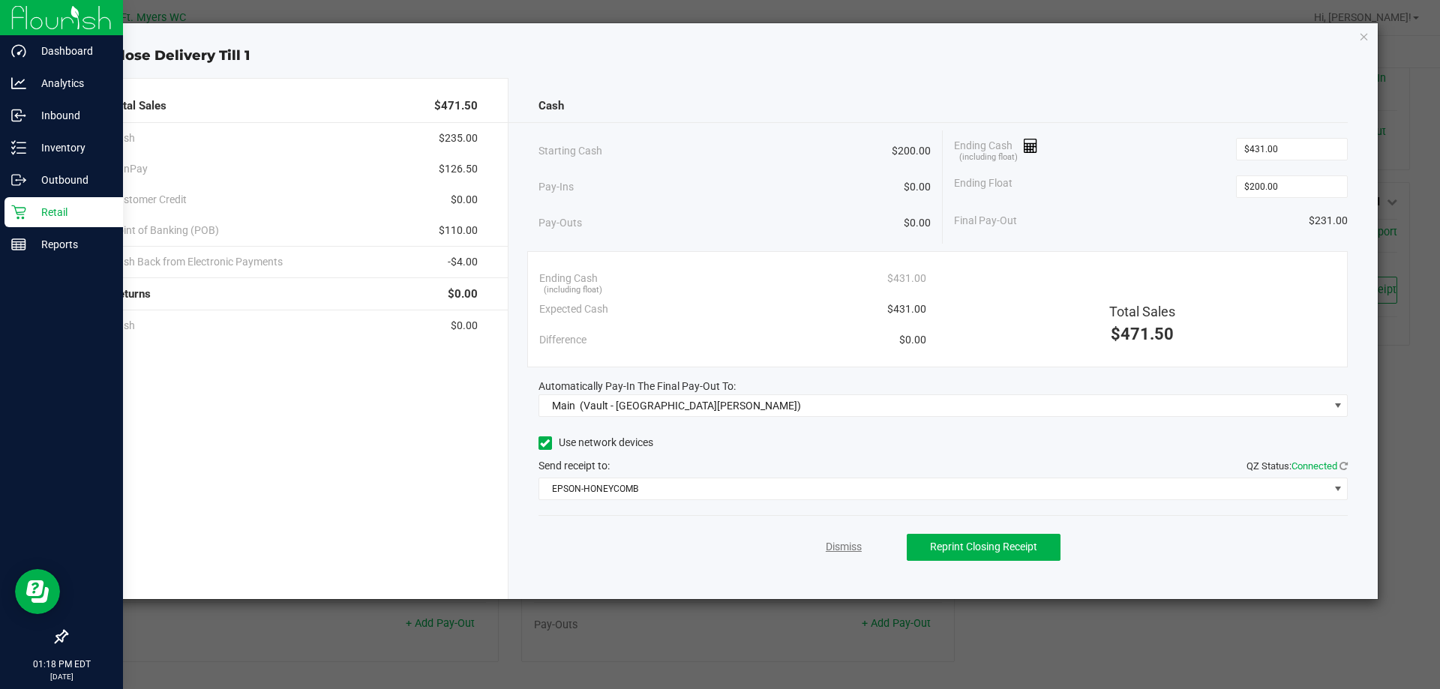
click at [847, 552] on link "Dismiss" at bounding box center [843, 547] width 36 height 16
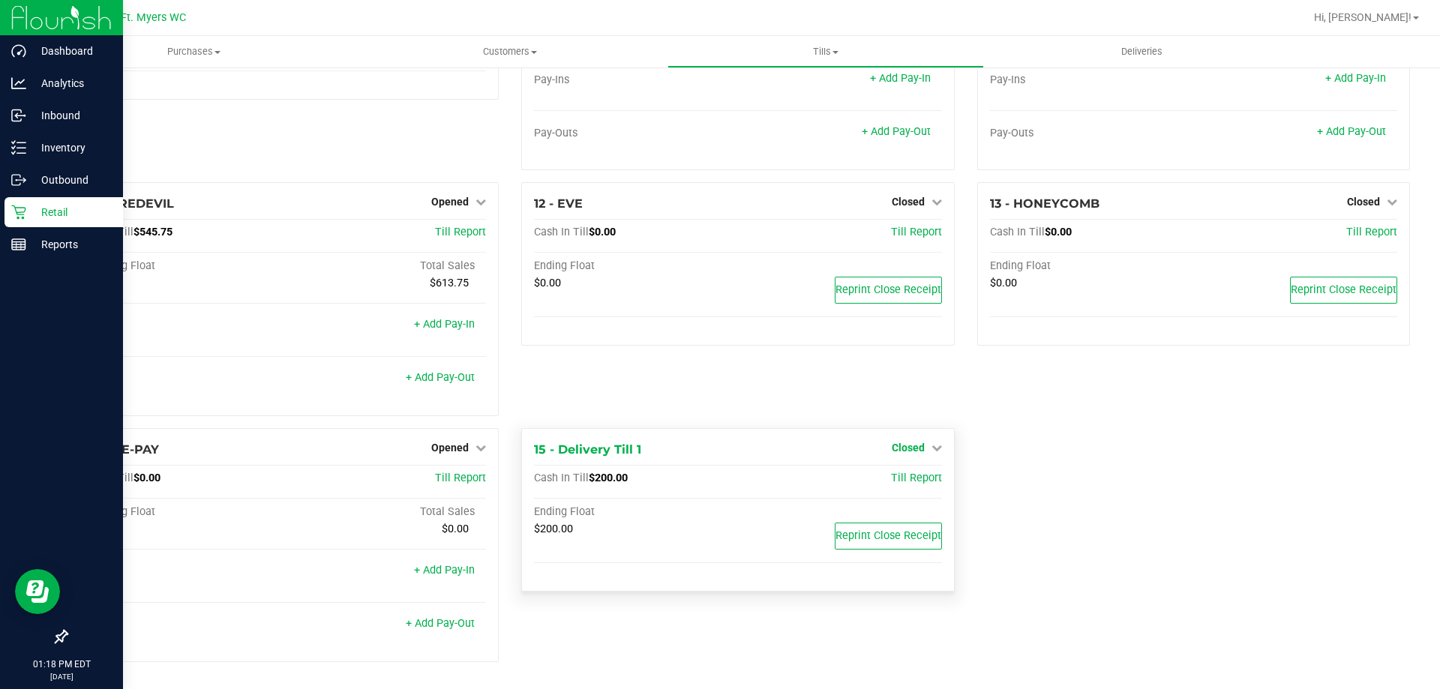
scroll to position [689, 0]
click at [931, 449] on icon at bounding box center [936, 447] width 10 height 10
click at [900, 479] on span "Till Report" at bounding box center [916, 478] width 51 height 13
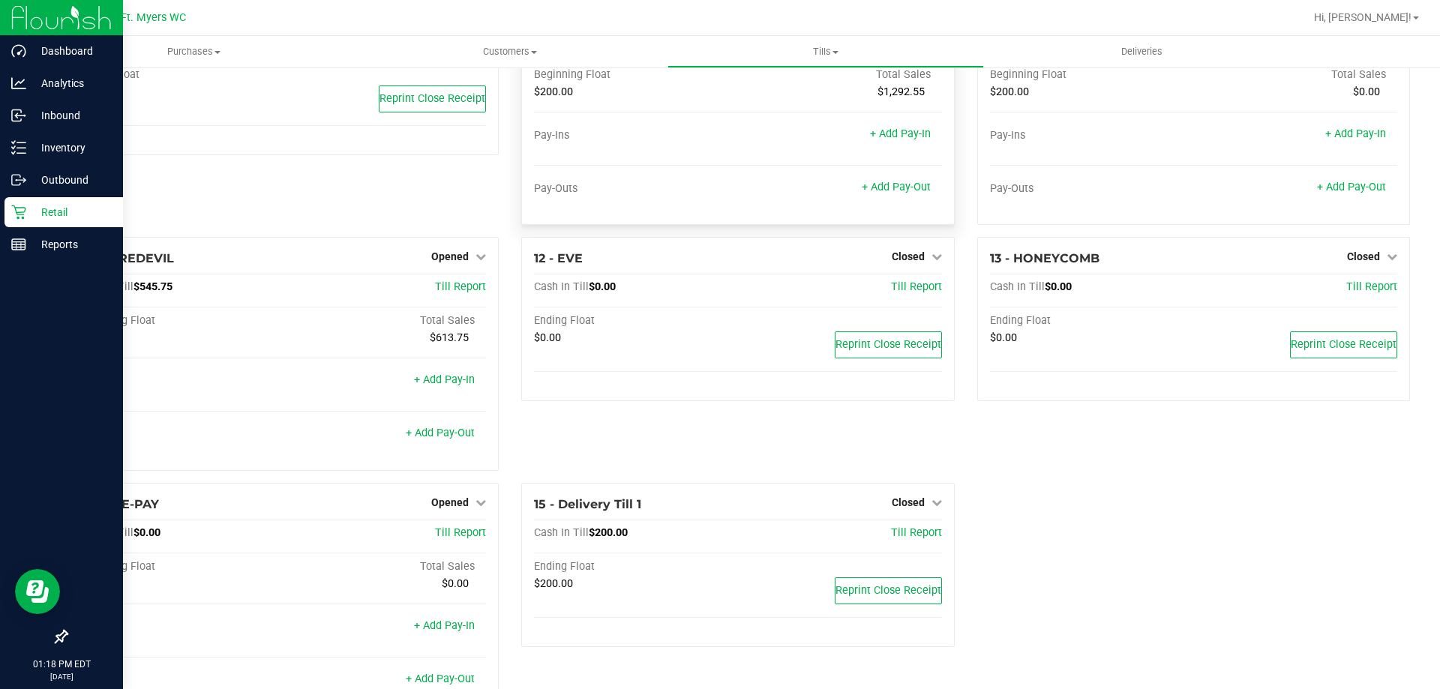
scroll to position [689, 0]
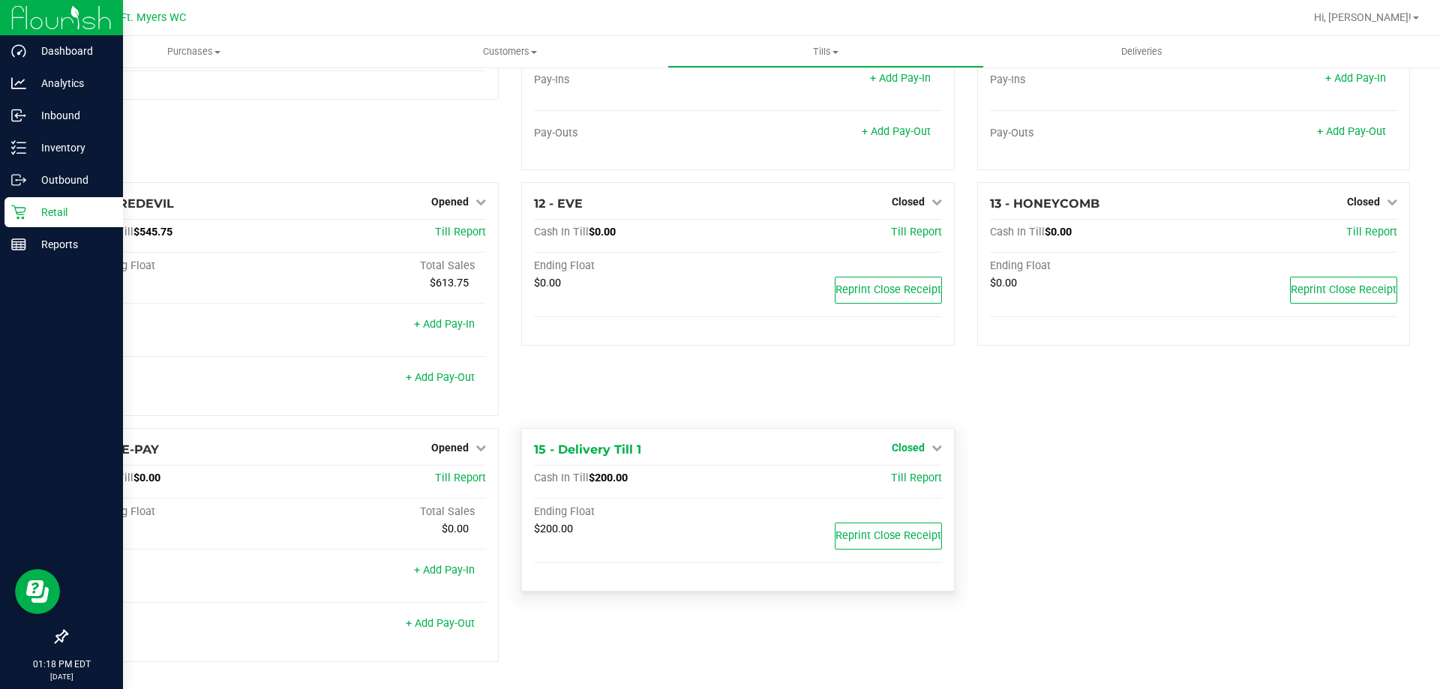
click at [921, 451] on link "Closed" at bounding box center [916, 448] width 50 height 12
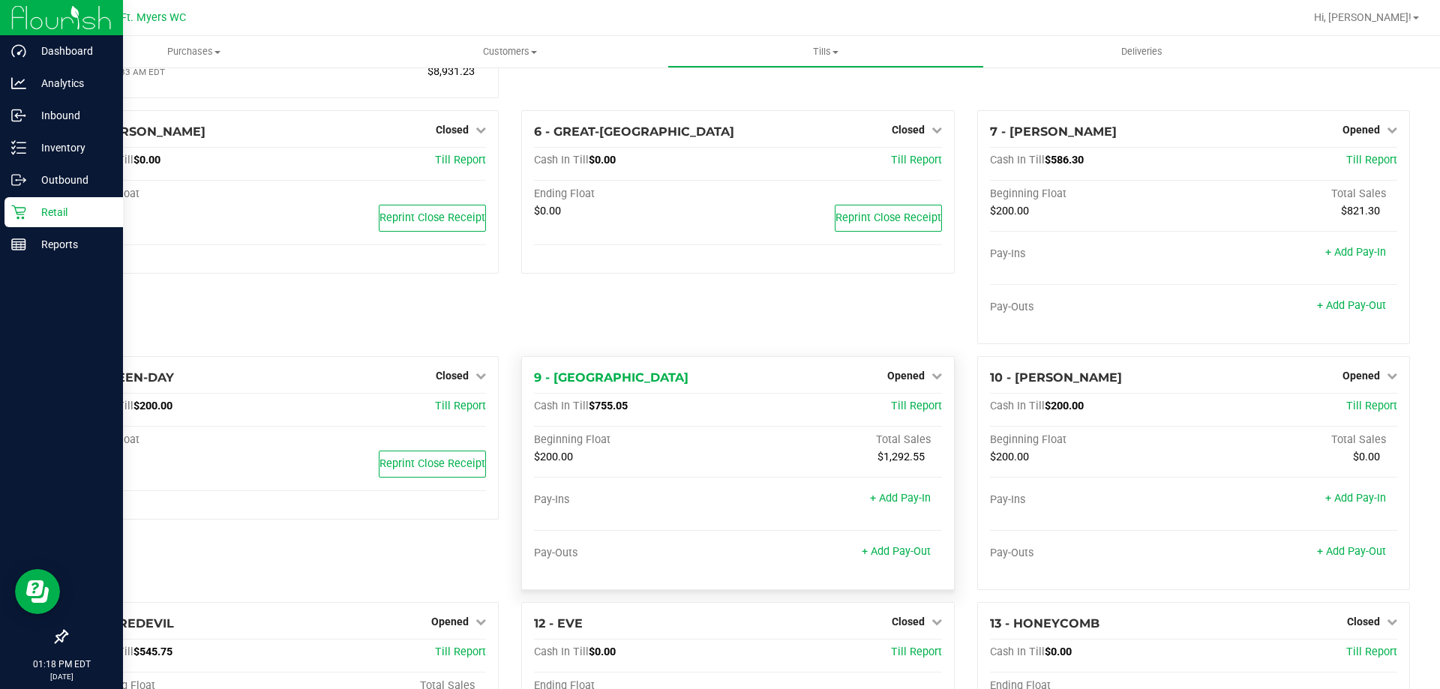
scroll to position [239, 0]
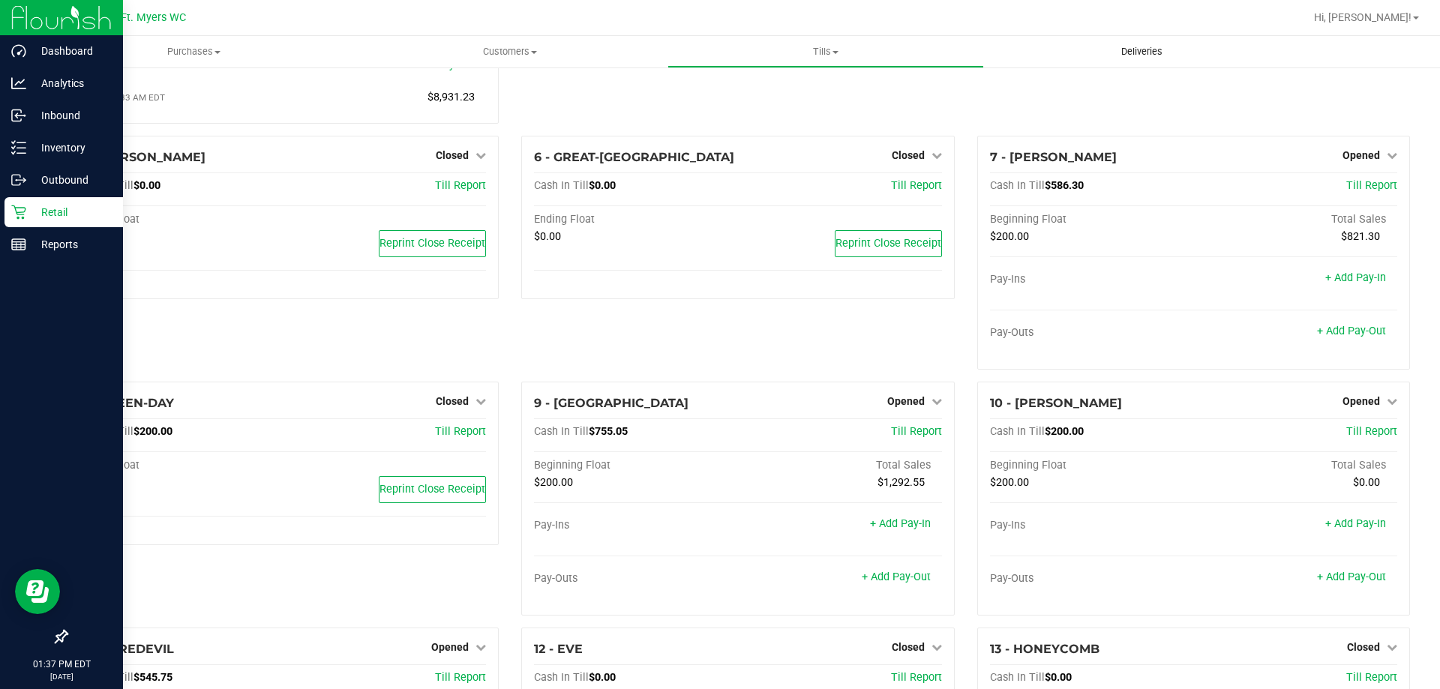
click at [1144, 60] on uib-tab-heading "Deliveries" at bounding box center [1141, 52] width 314 height 30
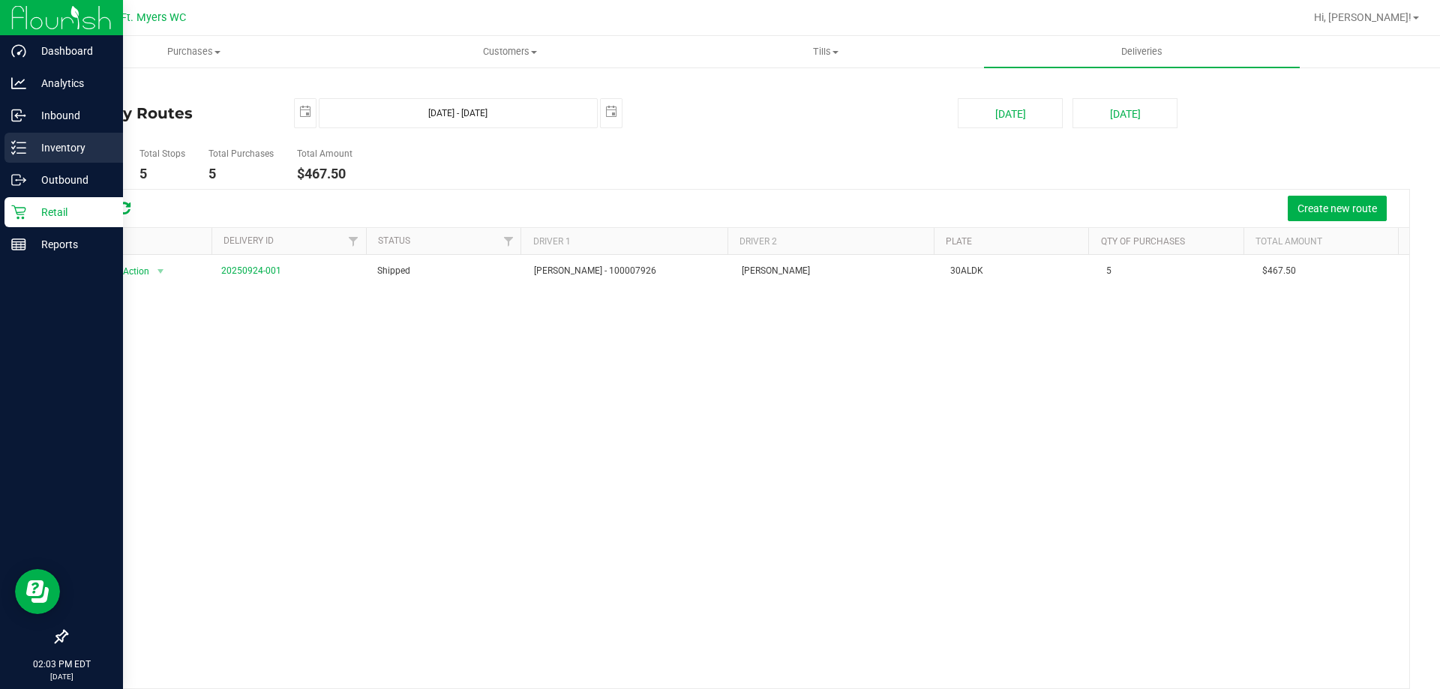
click at [34, 142] on p "Inventory" at bounding box center [71, 148] width 90 height 18
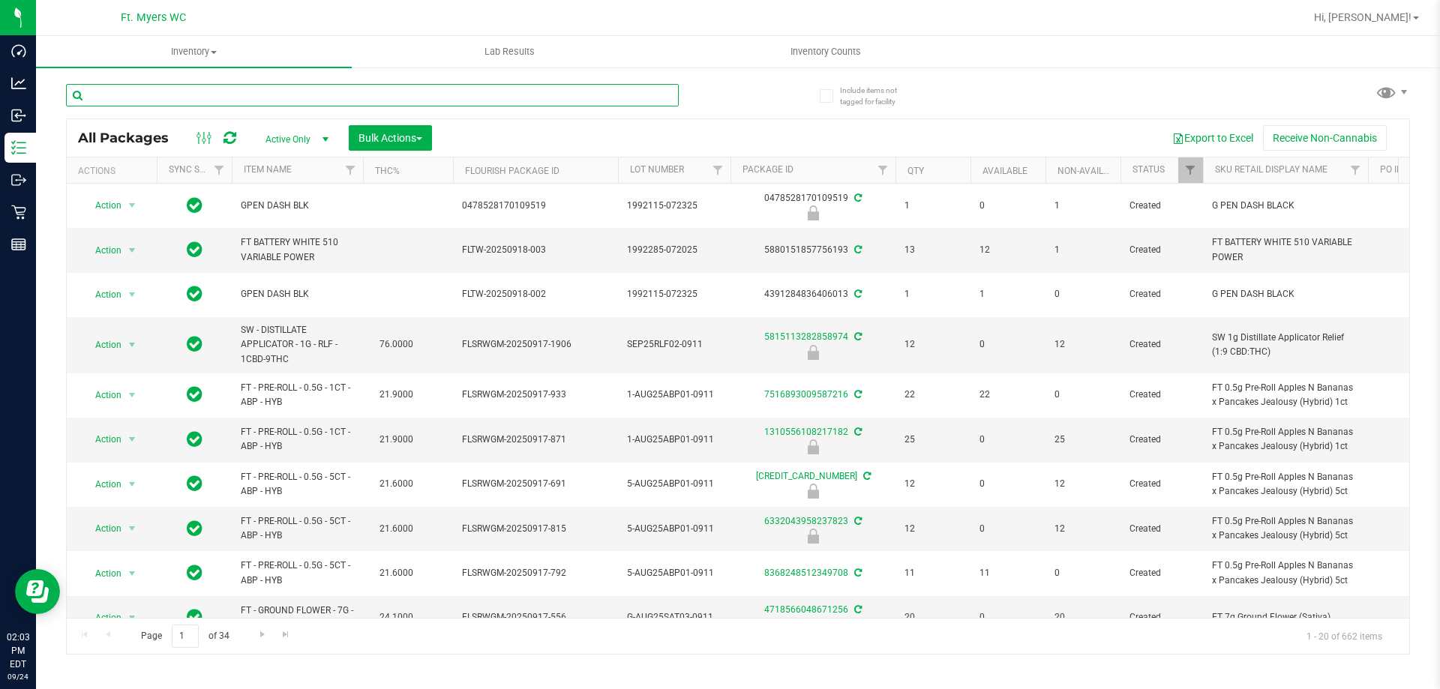
click at [356, 98] on input "text" at bounding box center [372, 95] width 613 height 22
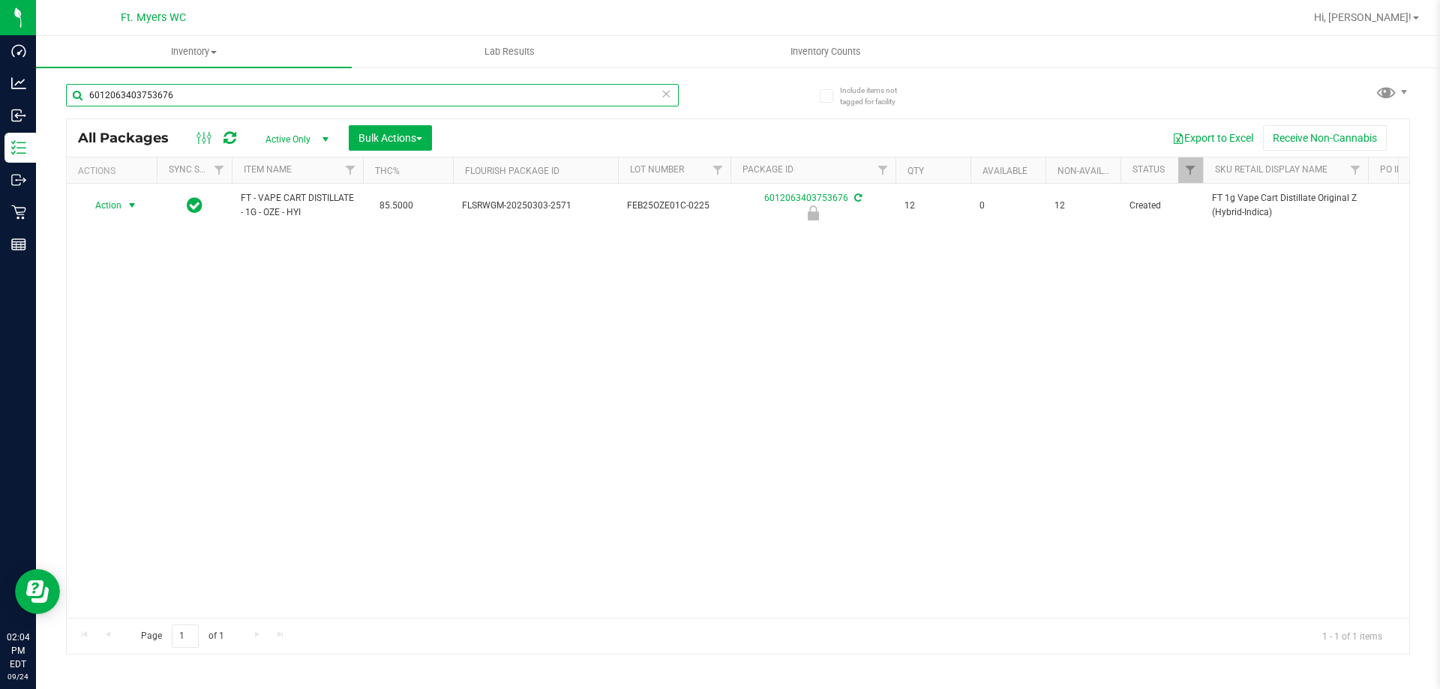
type input "6012063403753676"
click at [128, 206] on span "select" at bounding box center [132, 205] width 12 height 12
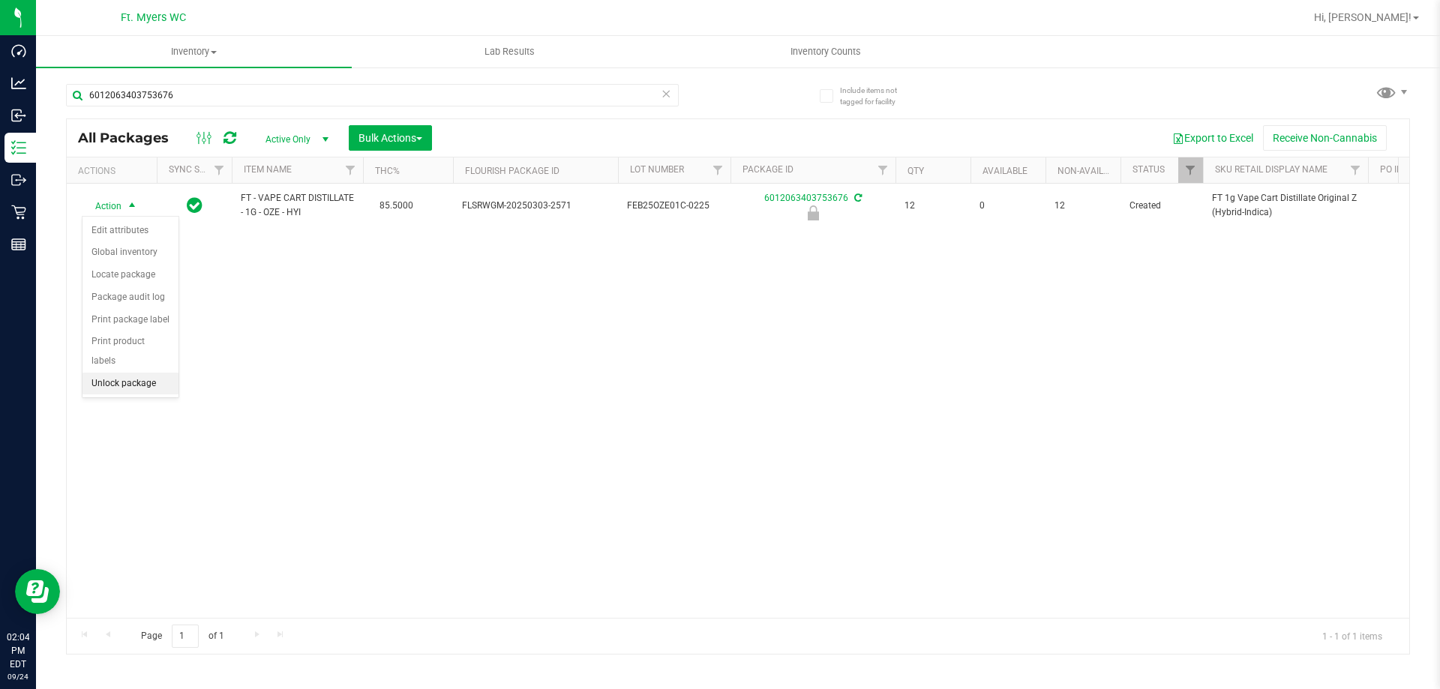
click at [152, 373] on li "Unlock package" at bounding box center [130, 384] width 96 height 22
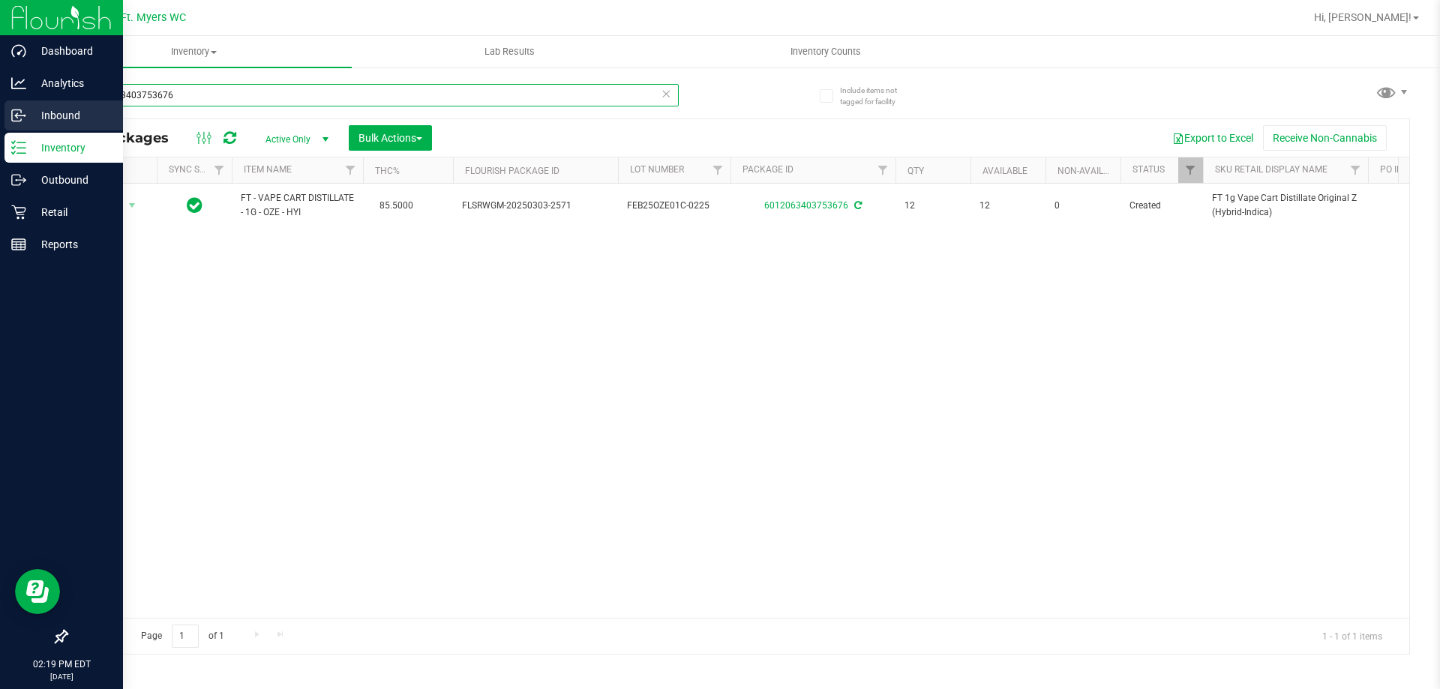
drag, startPoint x: 198, startPoint y: 91, endPoint x: 0, endPoint y: 107, distance: 198.6
click at [0, 107] on div "Dashboard Analytics Inbound Inventory Outbound Retail Reports 02:19 PM EDT [DAT…" at bounding box center [720, 344] width 1440 height 689
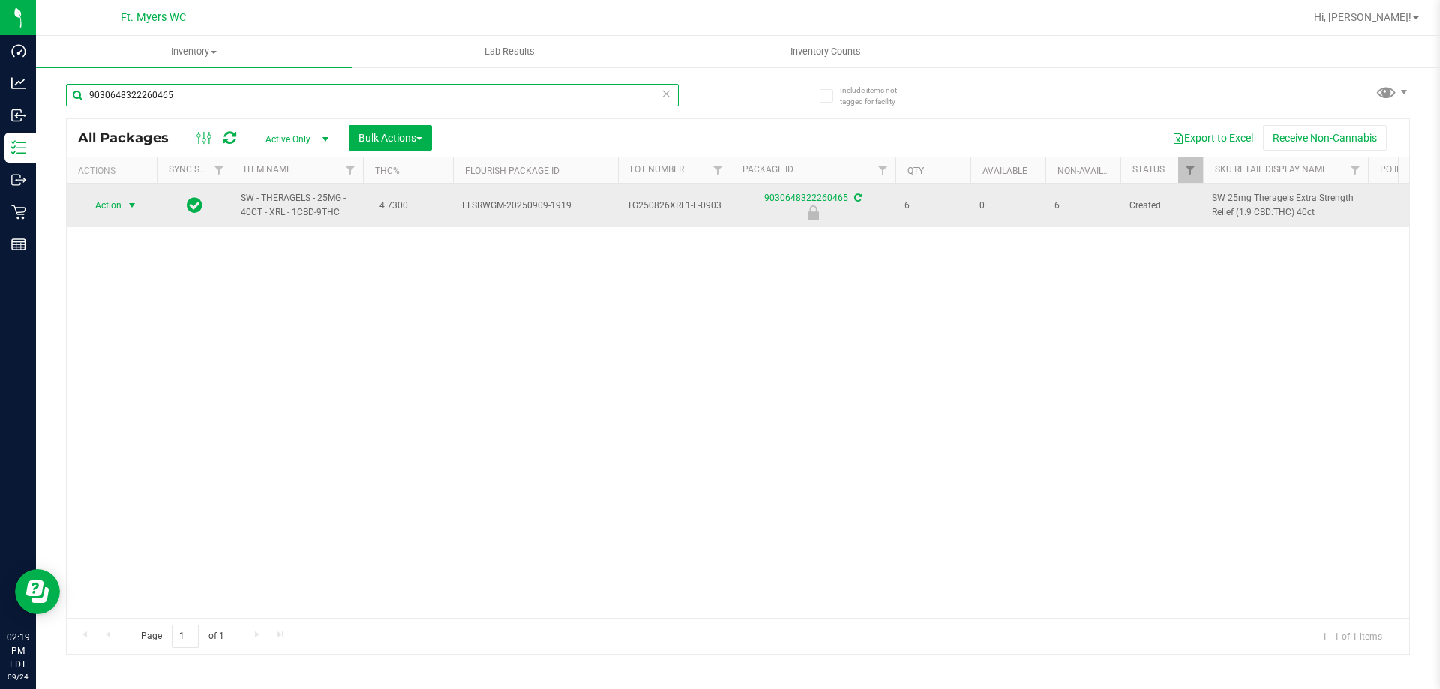
type input "9030648322260465"
click at [135, 209] on span "select" at bounding box center [132, 205] width 12 height 12
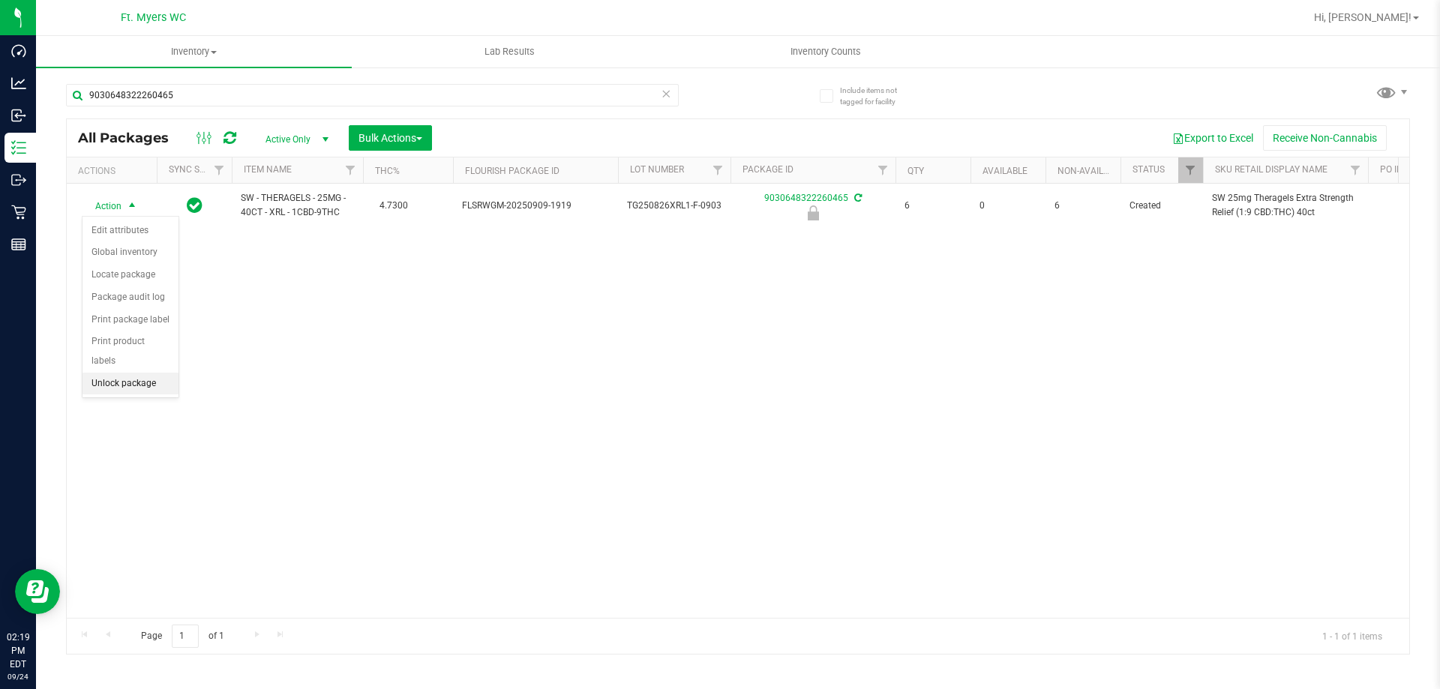
click at [121, 373] on li "Unlock package" at bounding box center [130, 384] width 96 height 22
